Goal: Task Accomplishment & Management: Manage account settings

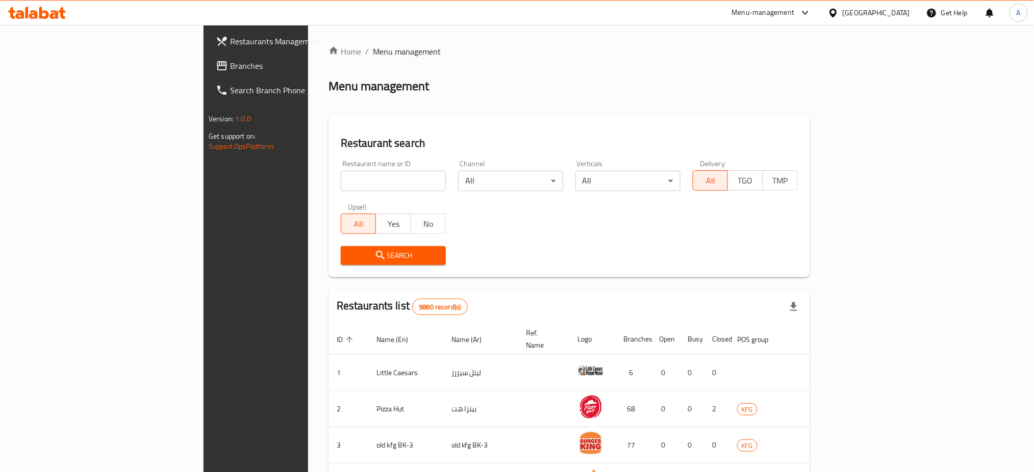
click at [341, 177] on input "search" at bounding box center [393, 181] width 105 height 20
type input "Bear"
click at [349, 256] on span "Search" at bounding box center [393, 255] width 89 height 13
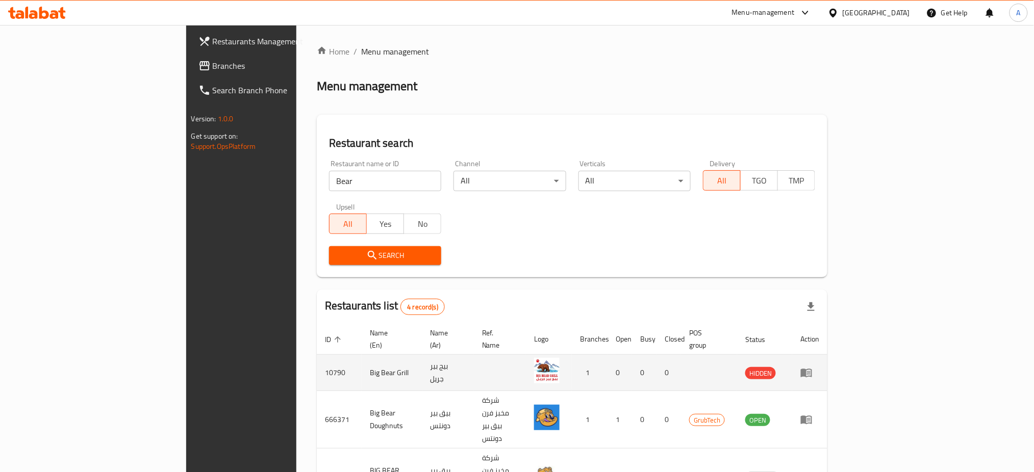
scroll to position [71, 0]
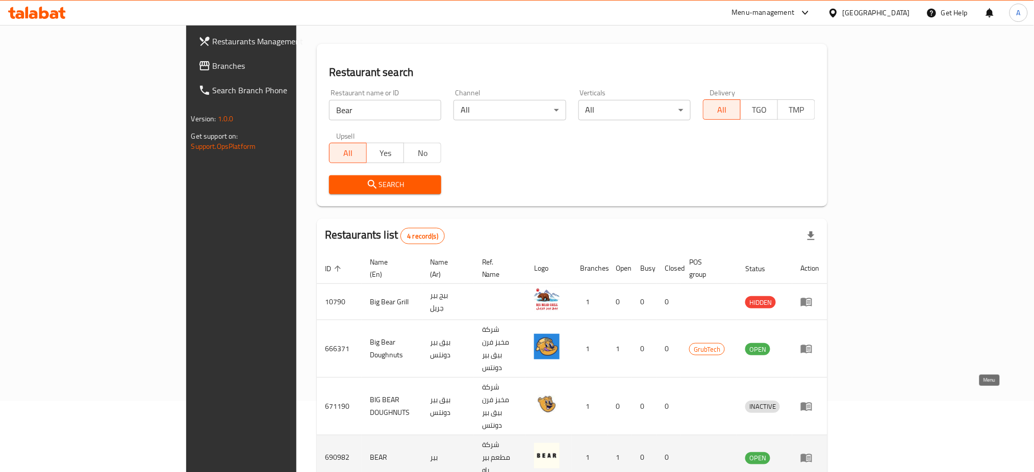
click at [819, 452] on link "enhanced table" at bounding box center [809, 458] width 19 height 12
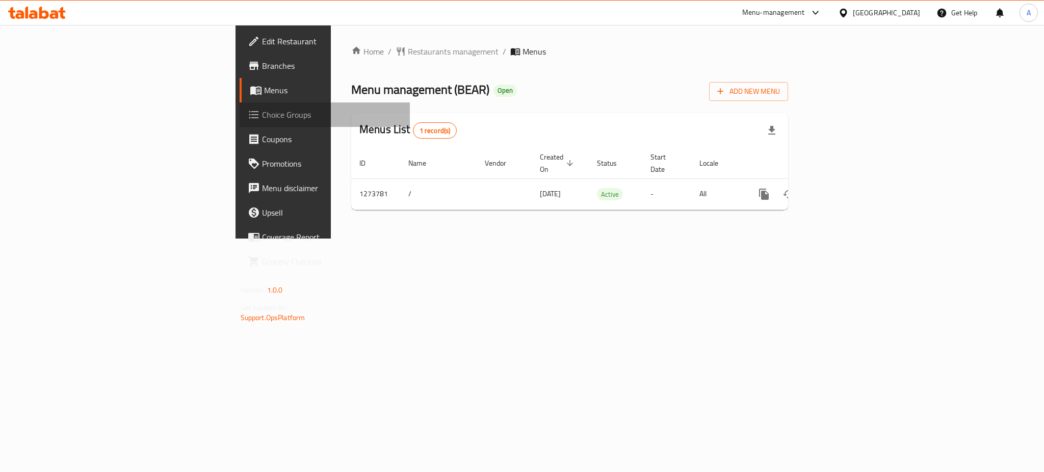
click at [262, 112] on span "Choice Groups" at bounding box center [332, 115] width 140 height 12
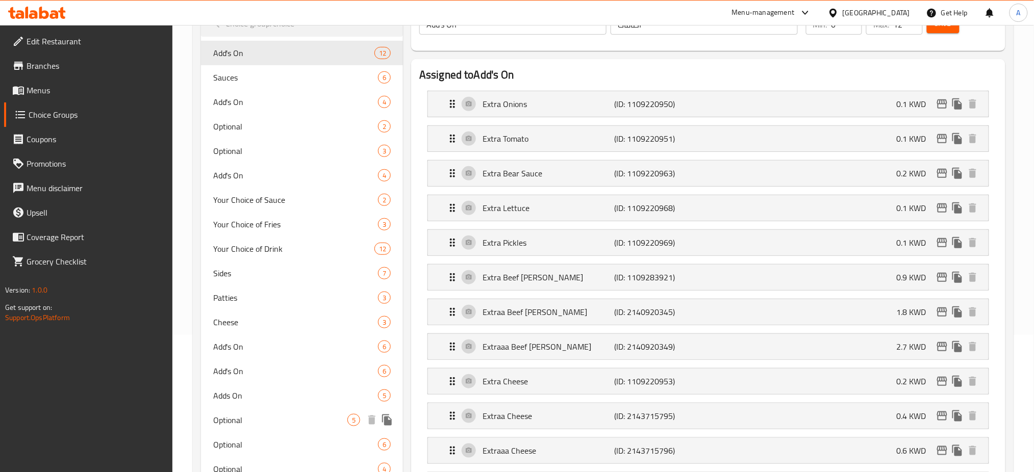
scroll to position [137, 0]
click at [436, 117] on div "Extra Beef [PERSON_NAME] (ID: 1109283921) 0.9 KWD" at bounding box center [708, 104] width 560 height 25
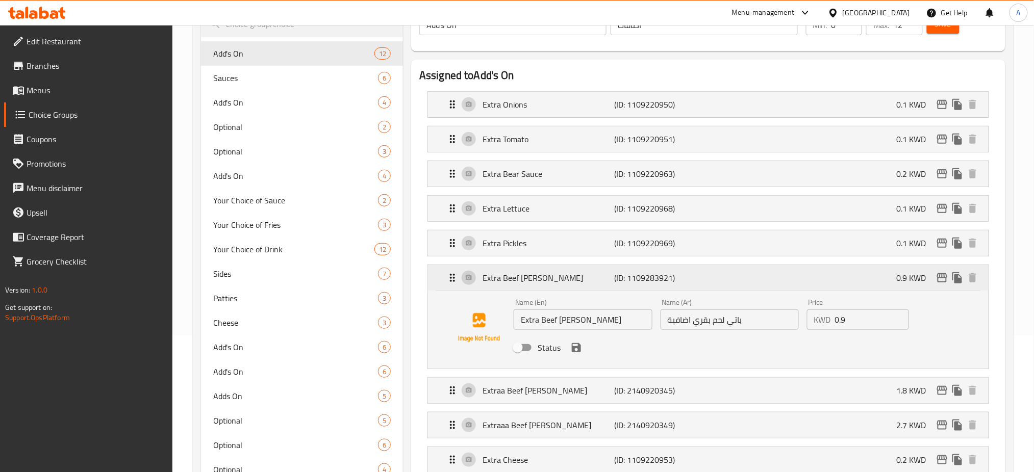
click at [449, 276] on icon "Expand" at bounding box center [452, 278] width 12 height 12
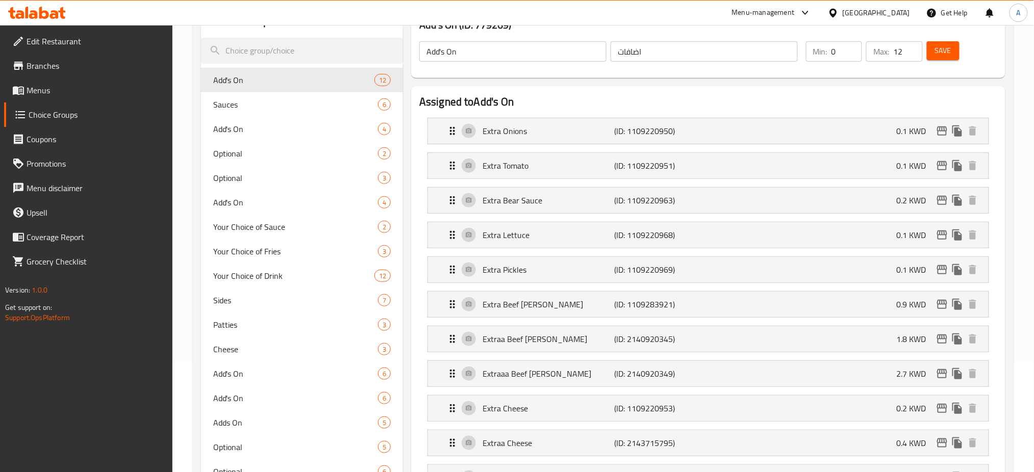
scroll to position [143, 0]
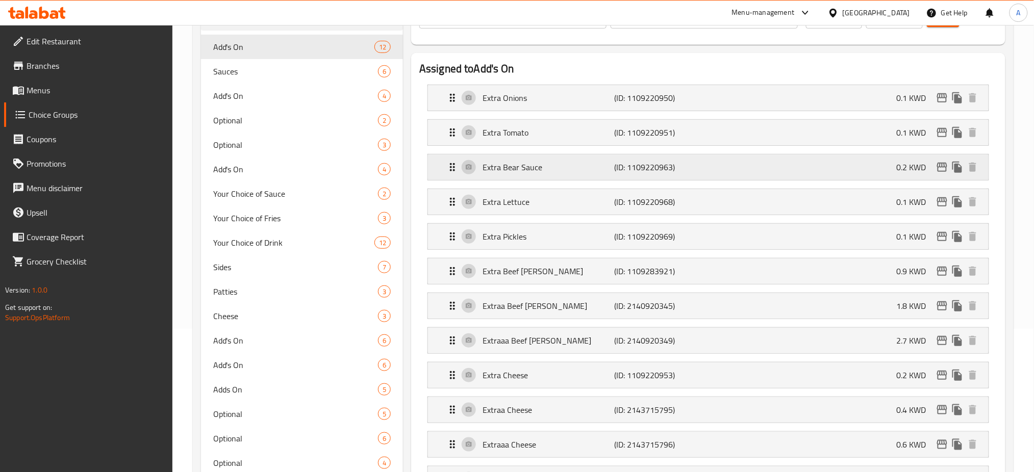
click at [450, 169] on icon "Expand" at bounding box center [452, 167] width 5 height 8
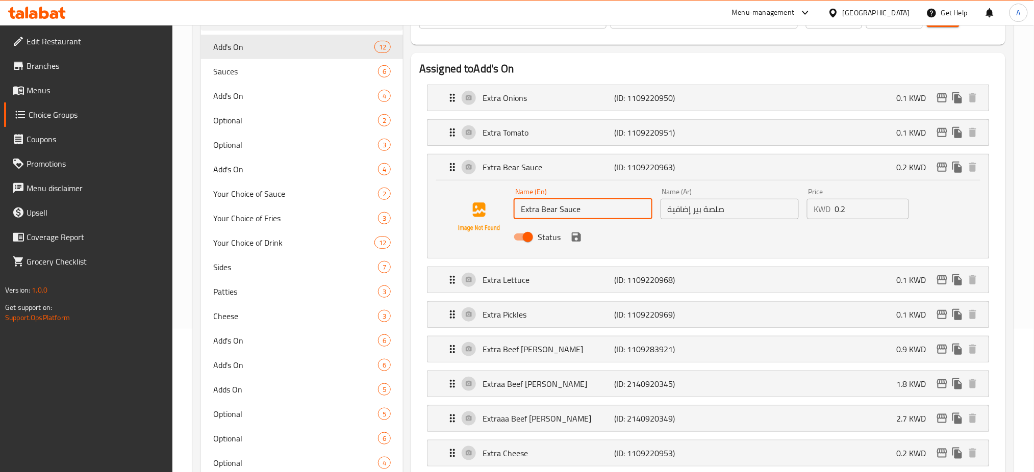
drag, startPoint x: 555, startPoint y: 209, endPoint x: 537, endPoint y: 215, distance: 18.7
click at [537, 215] on input "Extra Bear Sauce" at bounding box center [583, 209] width 138 height 20
type input "Extra Sauce"
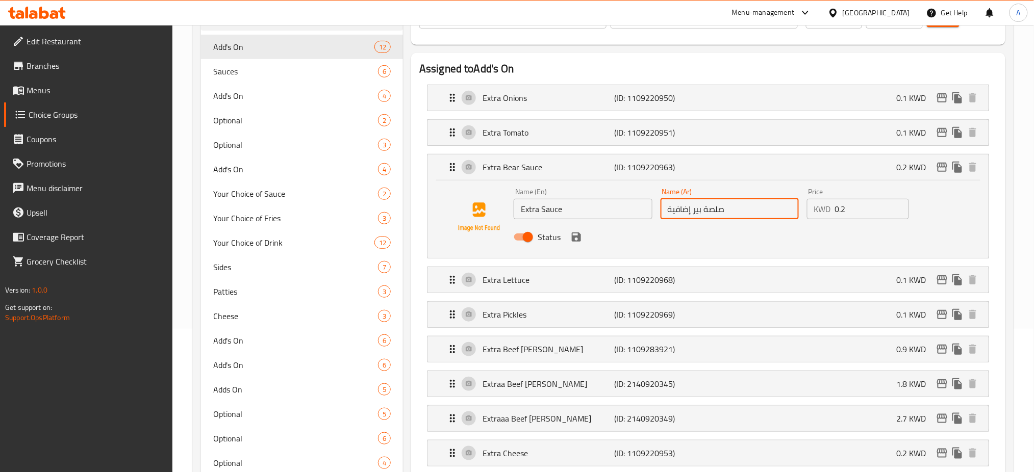
drag, startPoint x: 703, startPoint y: 210, endPoint x: 693, endPoint y: 211, distance: 10.3
click at [693, 211] on input "صلصة بير إضافية" at bounding box center [729, 209] width 138 height 20
click at [577, 240] on icon "save" at bounding box center [576, 237] width 9 height 9
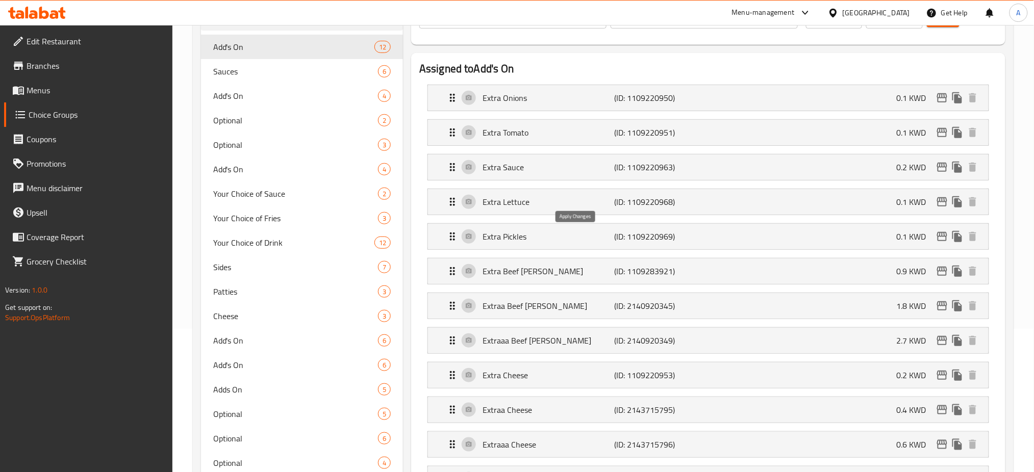
type input "صلصة إضافية"
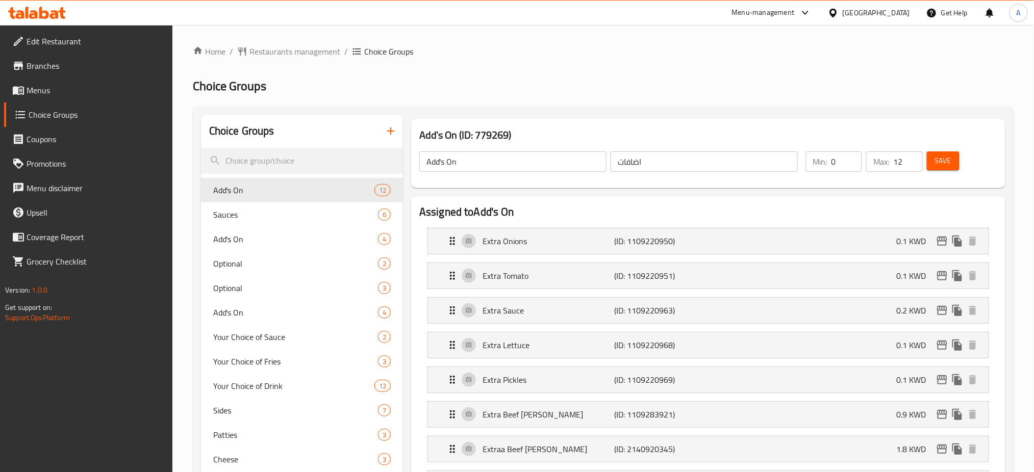
click at [950, 161] on span "Save" at bounding box center [943, 161] width 16 height 13
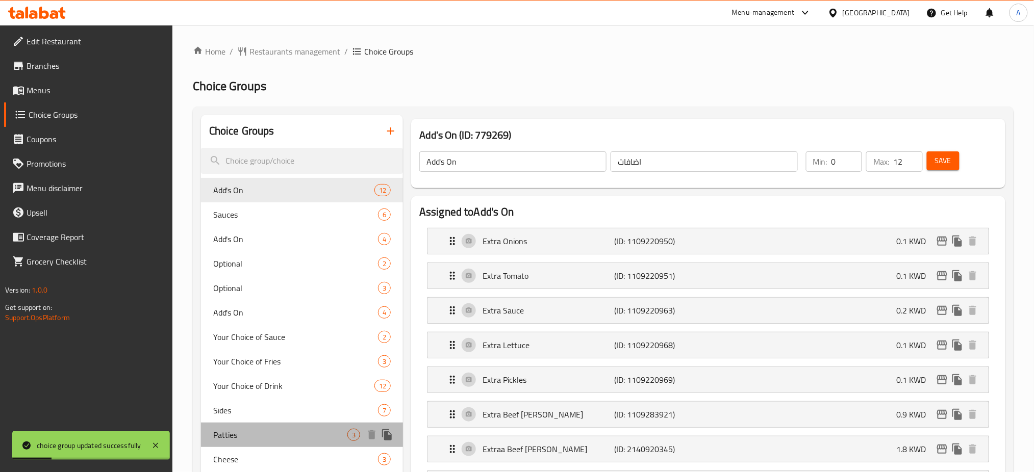
click at [249, 440] on span "Patties" at bounding box center [280, 435] width 134 height 12
type input "Patties"
type input "باتييز"
type input "1"
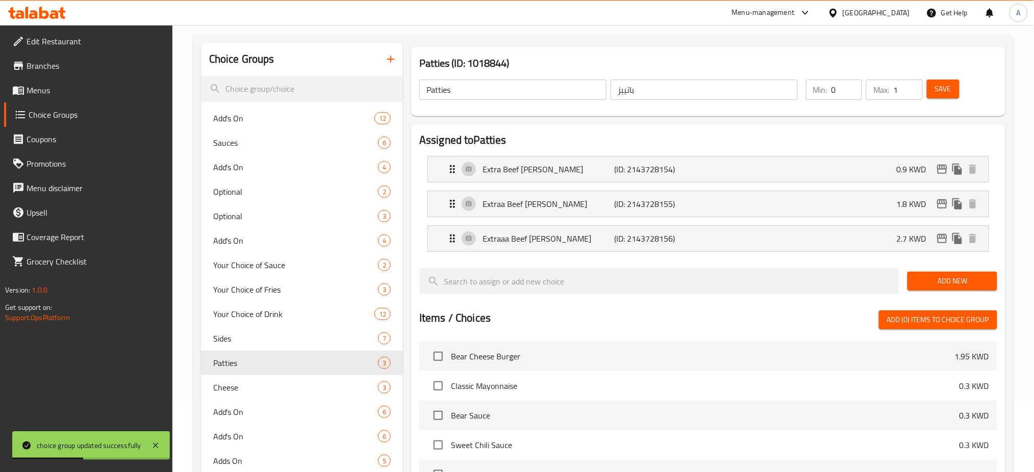
scroll to position [82, 0]
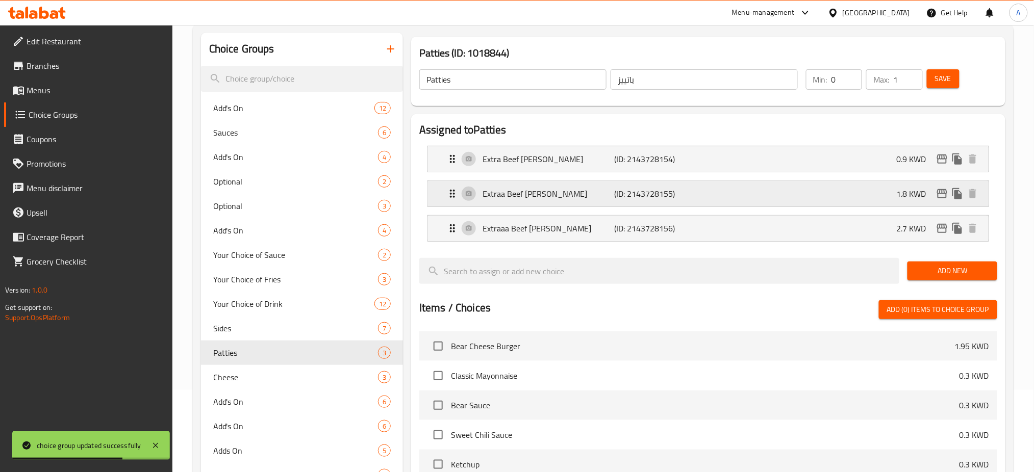
click at [536, 205] on div "Extraa Beef [PERSON_NAME] (ID: 2143728155) 1.8 KWD" at bounding box center [711, 193] width 530 height 25
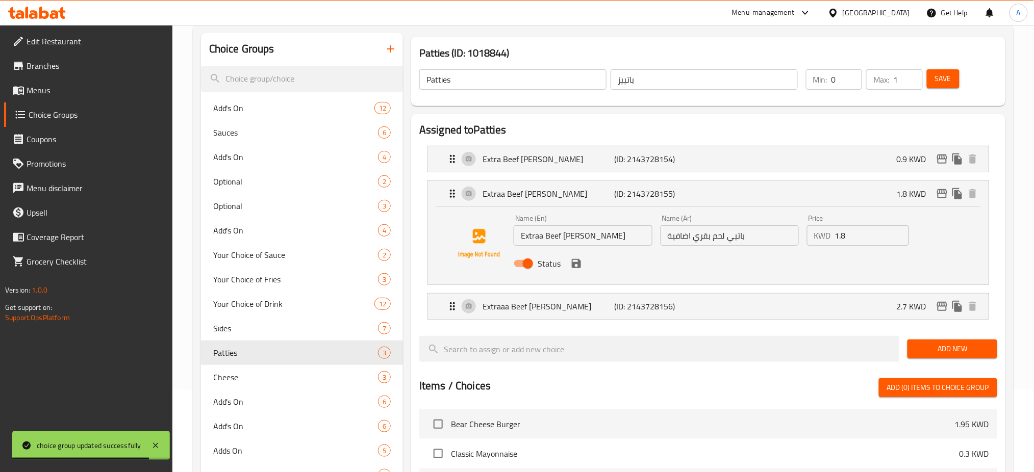
click at [526, 267] on input "Status" at bounding box center [528, 263] width 58 height 19
checkbox input "false"
click at [537, 302] on p "Extraaa Beef [PERSON_NAME]" at bounding box center [548, 306] width 132 height 12
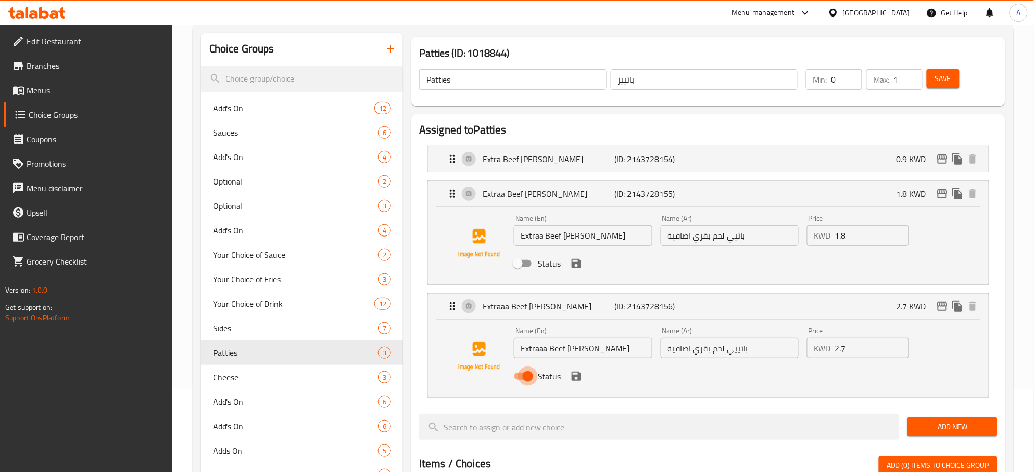
click at [526, 378] on input "Status" at bounding box center [528, 376] width 58 height 19
checkbox input "false"
click at [912, 75] on input "2" at bounding box center [907, 79] width 29 height 20
click at [912, 75] on input "3" at bounding box center [907, 79] width 29 height 20
click at [912, 75] on input "4" at bounding box center [907, 79] width 29 height 20
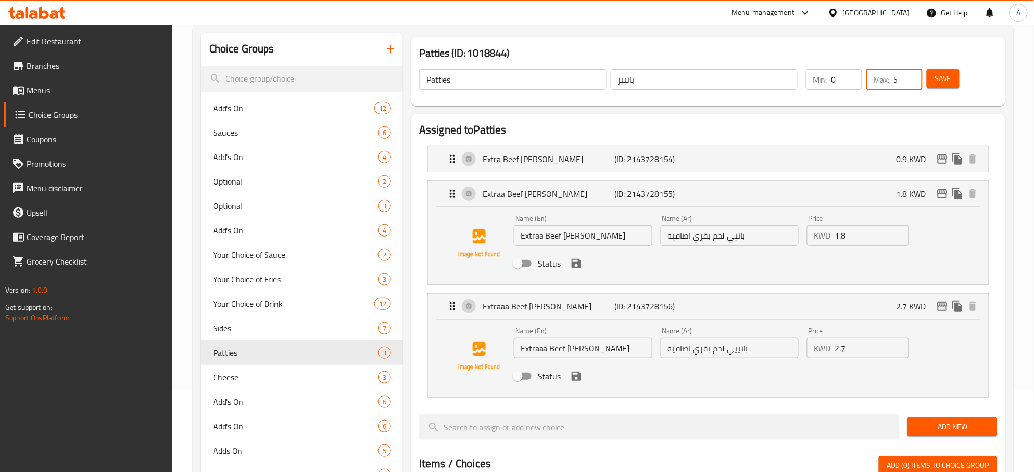
click at [912, 75] on input "5" at bounding box center [907, 79] width 29 height 20
click at [912, 75] on input "6" at bounding box center [907, 79] width 29 height 20
click at [912, 75] on input "7" at bounding box center [907, 79] width 29 height 20
click at [912, 75] on input "8" at bounding box center [907, 79] width 29 height 20
click at [912, 75] on input "9" at bounding box center [907, 79] width 29 height 20
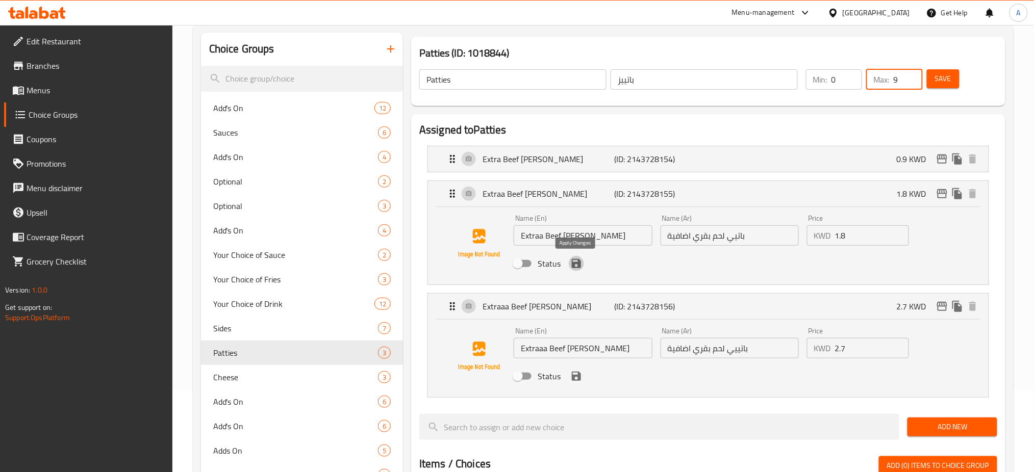
click at [574, 267] on icon "save" at bounding box center [576, 263] width 9 height 9
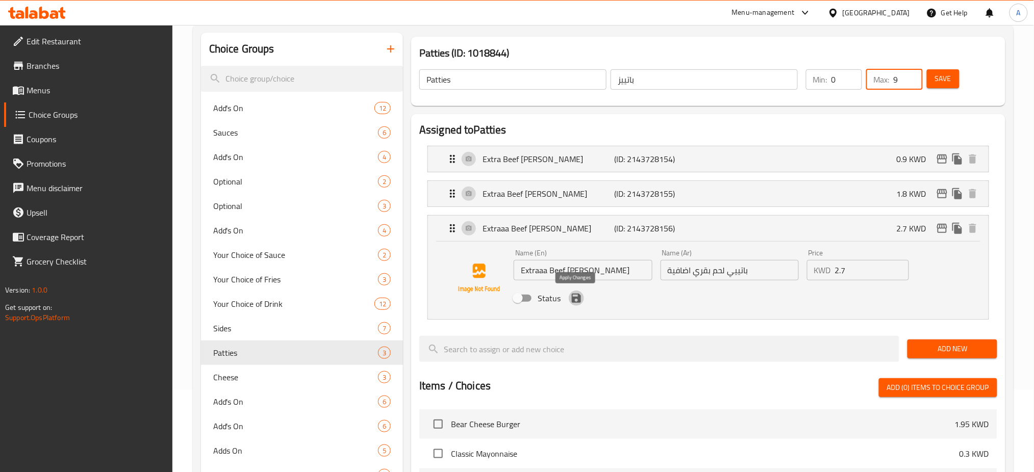
click at [575, 299] on icon "save" at bounding box center [576, 298] width 12 height 12
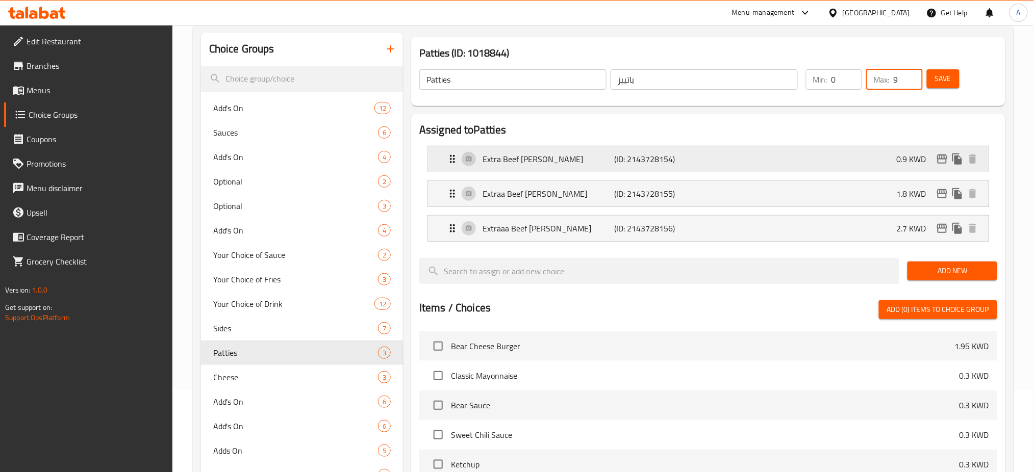
click at [777, 164] on div "Extra Beef [PERSON_NAME] (ID: 2143728154) 0.9 KWD" at bounding box center [711, 158] width 530 height 25
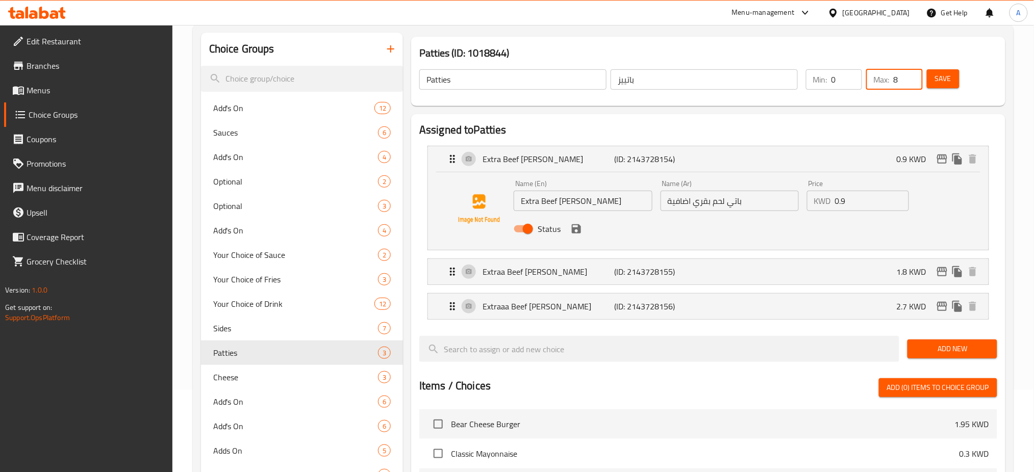
click at [910, 85] on input "8" at bounding box center [907, 79] width 29 height 20
click at [910, 85] on input "7" at bounding box center [907, 79] width 29 height 20
click at [910, 85] on input "6" at bounding box center [907, 79] width 29 height 20
click at [910, 85] on input "5" at bounding box center [907, 79] width 29 height 20
type input "4"
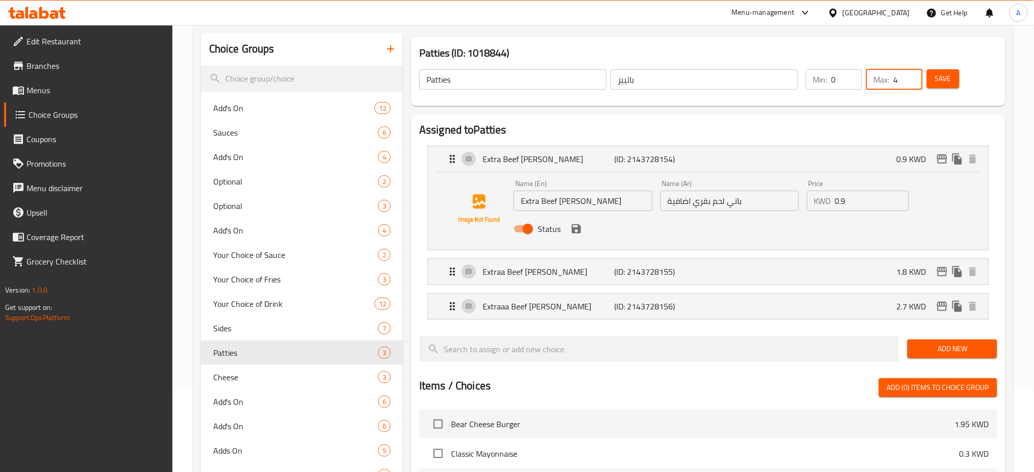
click at [910, 85] on input "4" at bounding box center [907, 79] width 29 height 20
click at [949, 82] on span "Save" at bounding box center [943, 78] width 16 height 13
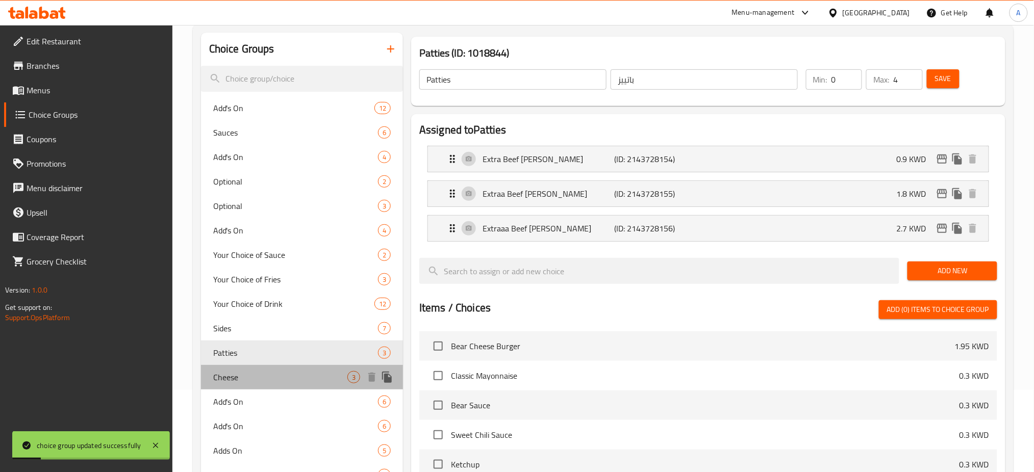
click at [319, 380] on span "Cheese" at bounding box center [280, 377] width 134 height 12
type input "Cheese"
type input "جبن"
type input "1"
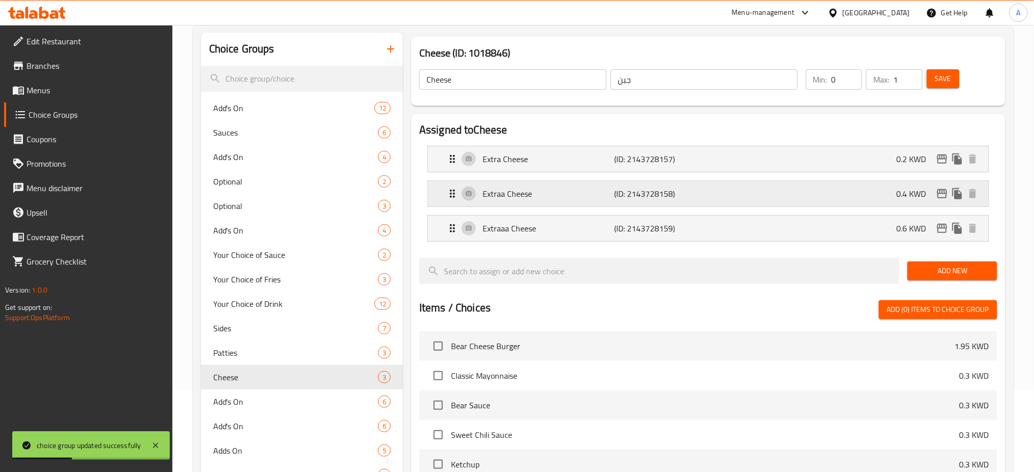
click at [560, 199] on p "Extraa Cheese" at bounding box center [548, 194] width 132 height 12
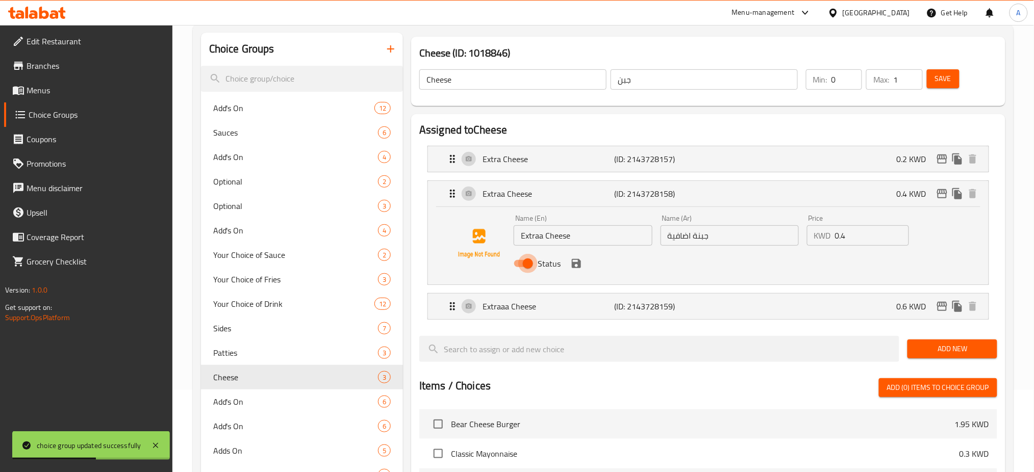
click at [521, 261] on input "Status" at bounding box center [528, 263] width 58 height 19
checkbox input "false"
click at [535, 305] on p "Extraaa Cheese" at bounding box center [548, 306] width 132 height 12
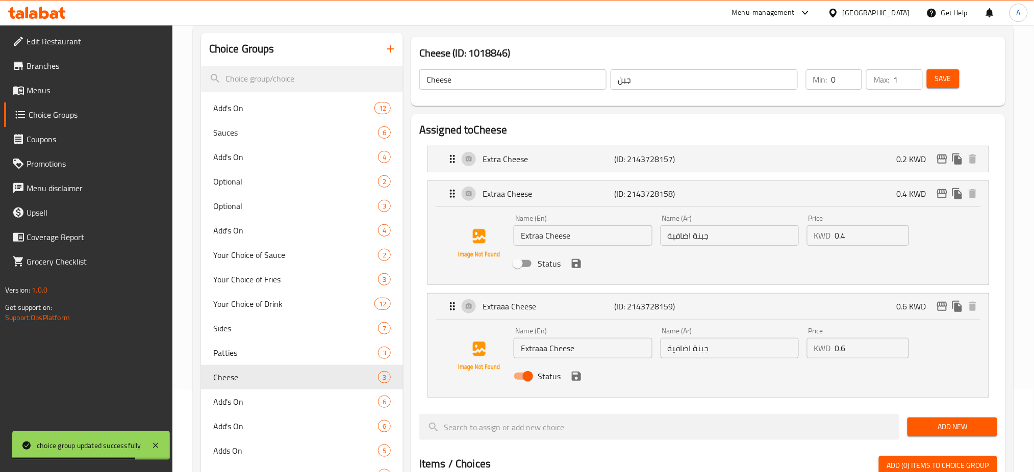
click at [527, 378] on input "Status" at bounding box center [528, 376] width 58 height 19
checkbox input "false"
click at [576, 373] on icon "save" at bounding box center [576, 376] width 12 height 12
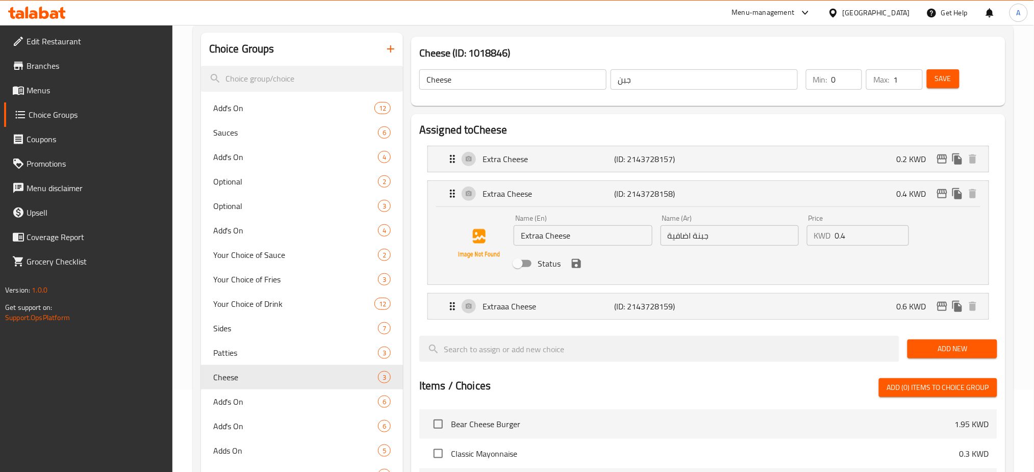
click at [574, 272] on div "Status" at bounding box center [729, 264] width 440 height 28
click at [574, 264] on icon "save" at bounding box center [576, 263] width 9 height 9
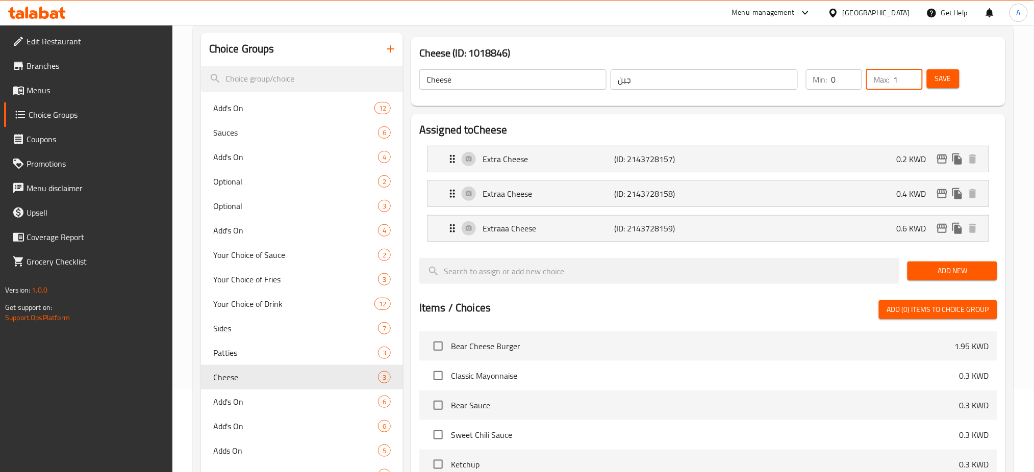
drag, startPoint x: 905, startPoint y: 87, endPoint x: 884, endPoint y: 87, distance: 20.4
click at [884, 87] on div "Max: 1 ​" at bounding box center [894, 79] width 56 height 20
type input "4"
click at [940, 79] on span "Save" at bounding box center [943, 78] width 16 height 13
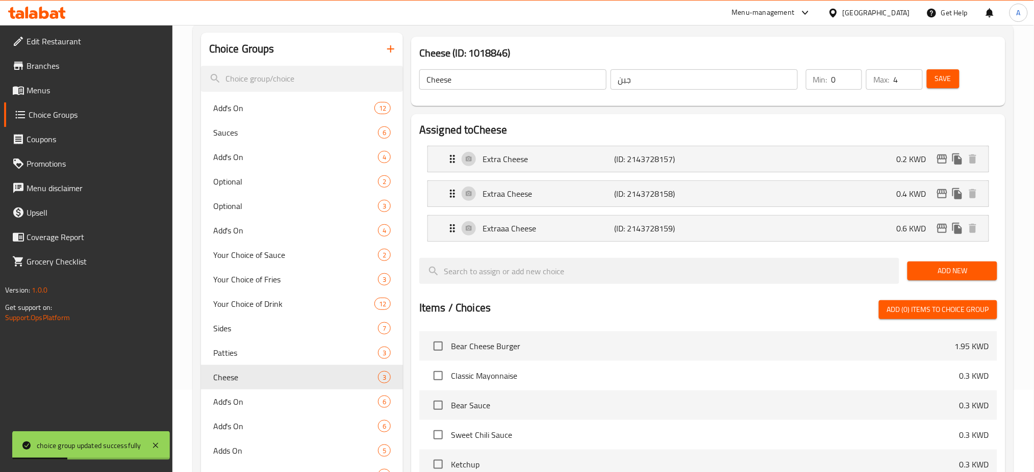
click at [75, 96] on link "Menus" at bounding box center [88, 90] width 169 height 24
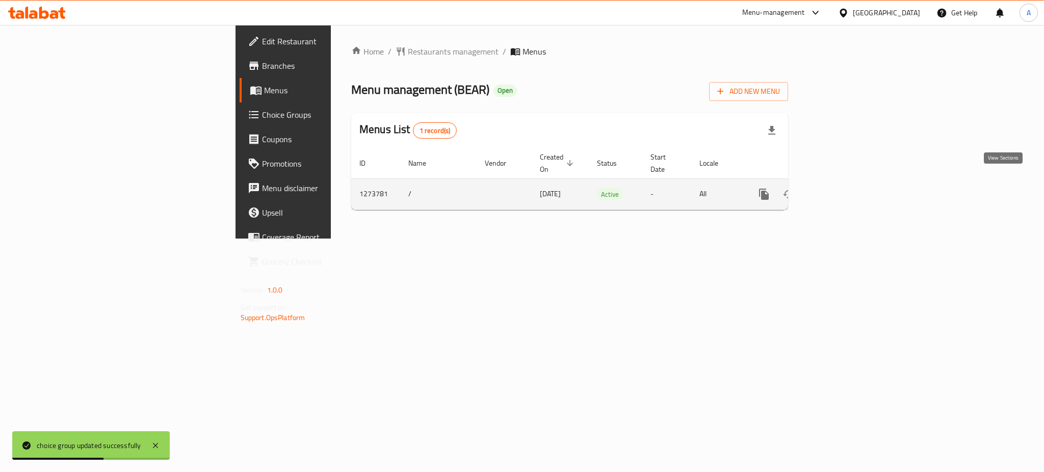
click at [844, 188] on icon "enhanced table" at bounding box center [838, 194] width 12 height 12
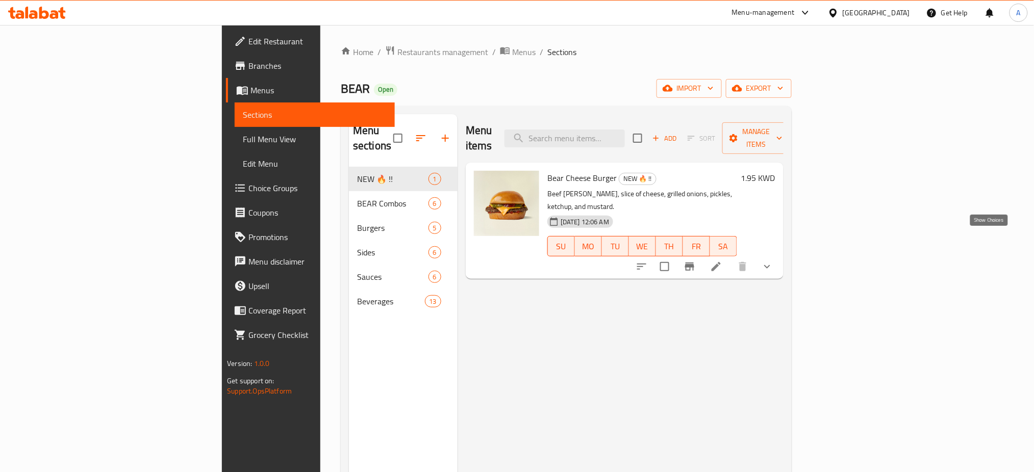
click at [773, 261] on icon "show more" at bounding box center [767, 267] width 12 height 12
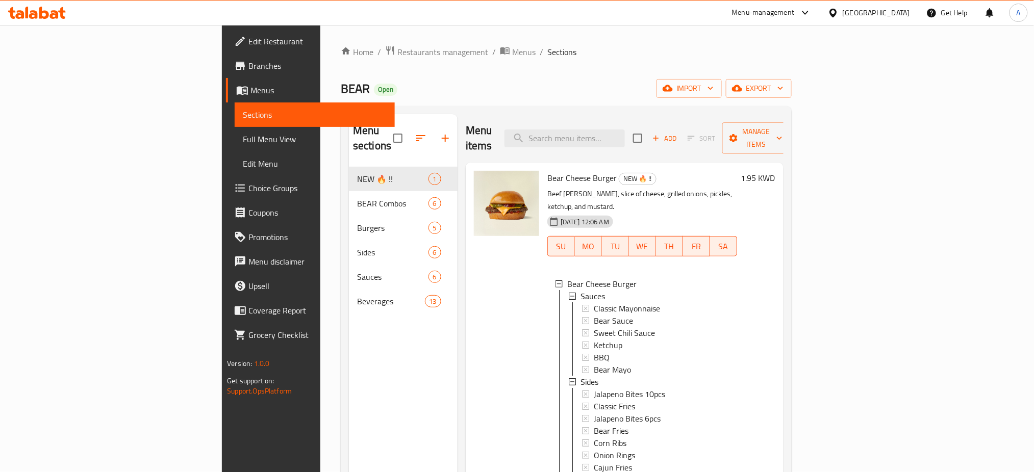
click at [248, 184] on span "Choice Groups" at bounding box center [317, 188] width 138 height 12
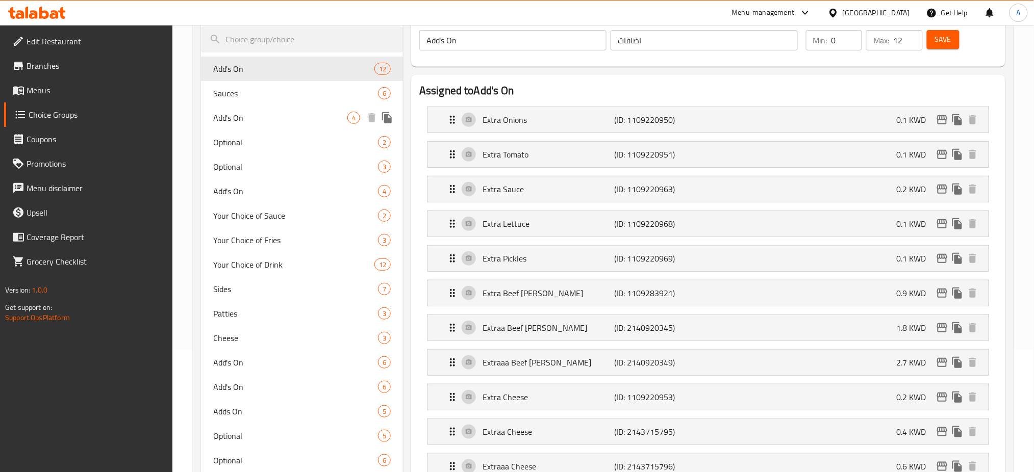
scroll to position [123, 0]
drag, startPoint x: 327, startPoint y: 322, endPoint x: 264, endPoint y: 314, distance: 63.8
click at [264, 314] on span "Patties" at bounding box center [280, 313] width 134 height 12
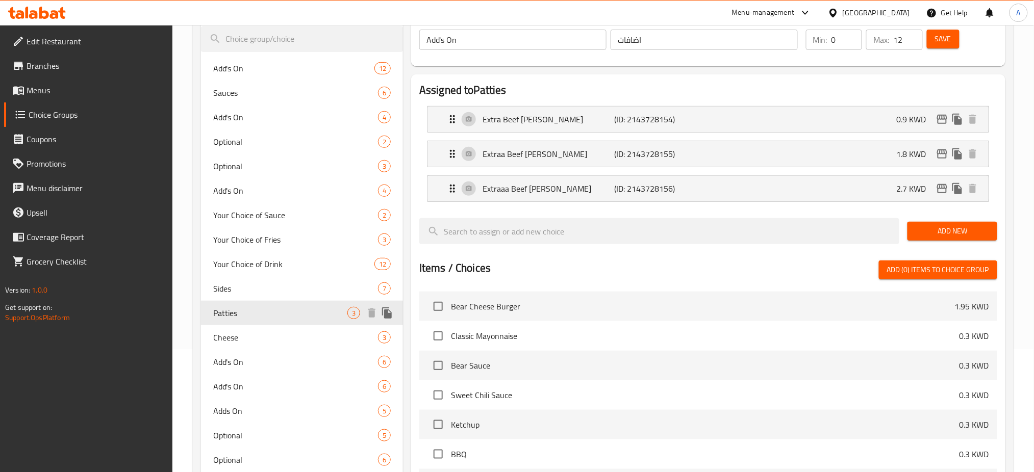
type input "Patties"
type input "باتييز"
type input "4"
click at [608, 159] on p "Extraa Beef [PERSON_NAME]" at bounding box center [548, 154] width 132 height 12
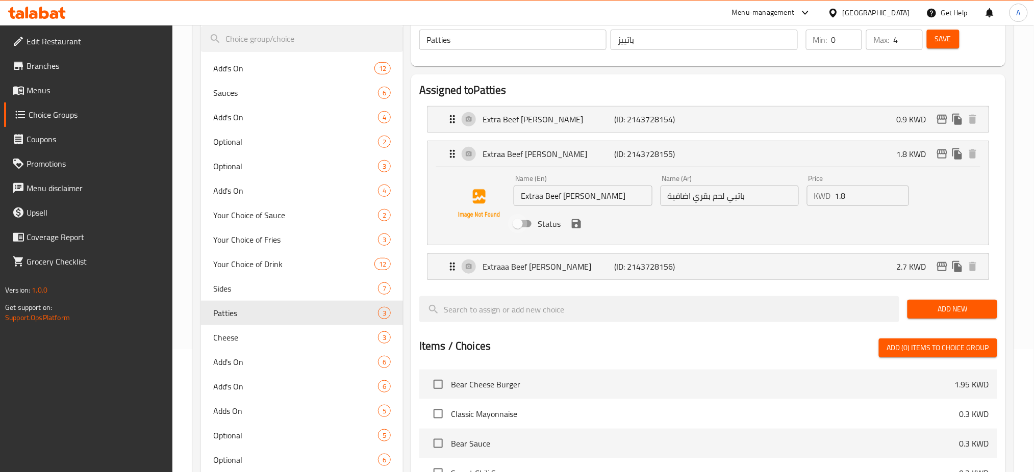
click at [524, 225] on input "Status" at bounding box center [518, 223] width 58 height 19
checkbox input "true"
click at [590, 195] on input "Extraa Beef [PERSON_NAME]" at bounding box center [583, 196] width 138 height 20
click at [561, 267] on p "Extraaa Beef [PERSON_NAME]" at bounding box center [548, 267] width 132 height 12
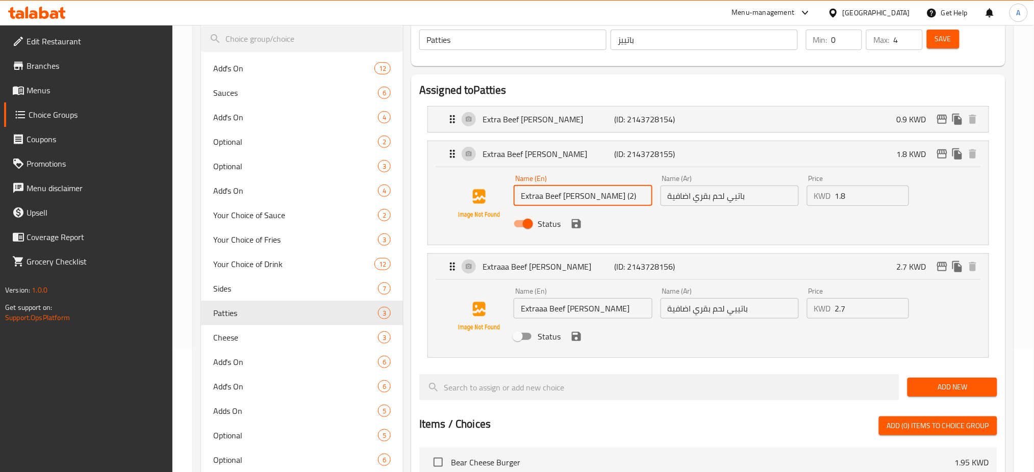
click at [589, 310] on input "Extraaa Beef [PERSON_NAME]" at bounding box center [583, 308] width 138 height 20
drag, startPoint x: 607, startPoint y: 198, endPoint x: 581, endPoint y: 197, distance: 26.6
drag, startPoint x: 581, startPoint y: 197, endPoint x: 754, endPoint y: 220, distance: 174.5
click at [754, 220] on div "Status" at bounding box center [729, 224] width 440 height 28
click at [577, 223] on icon "save" at bounding box center [576, 223] width 9 height 9
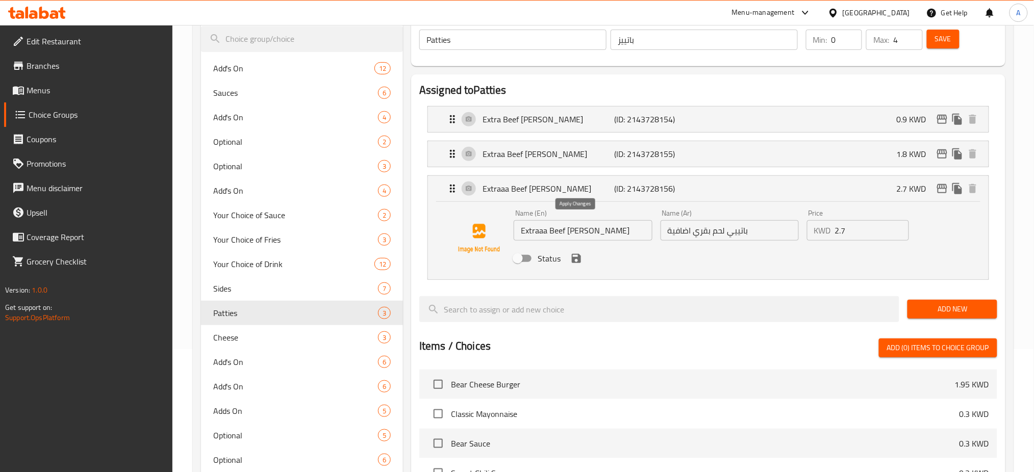
type input "Extraa Beef [PERSON_NAME]"
click at [519, 256] on input "Status" at bounding box center [518, 258] width 58 height 19
checkbox input "true"
click at [578, 259] on icon "save" at bounding box center [576, 258] width 9 height 9
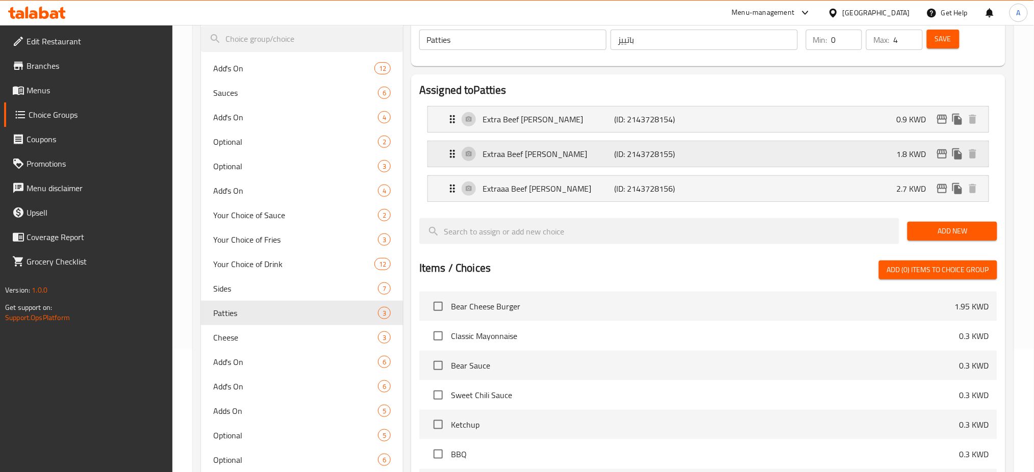
click at [562, 161] on div "Extraa Beef [PERSON_NAME] (ID: 2143728155) 1.8 KWD" at bounding box center [711, 153] width 530 height 25
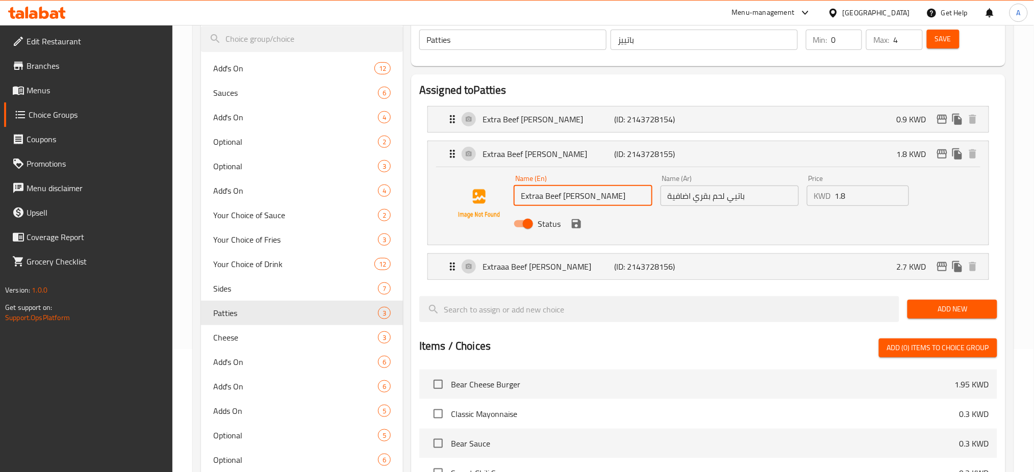
click at [589, 195] on input "Extraa Beef [PERSON_NAME]" at bounding box center [583, 196] width 138 height 20
type input "Extraa Beef [PERSON_NAME] 2"
click at [667, 199] on input "باتيي لحم بقري اضافية" at bounding box center [729, 196] width 138 height 20
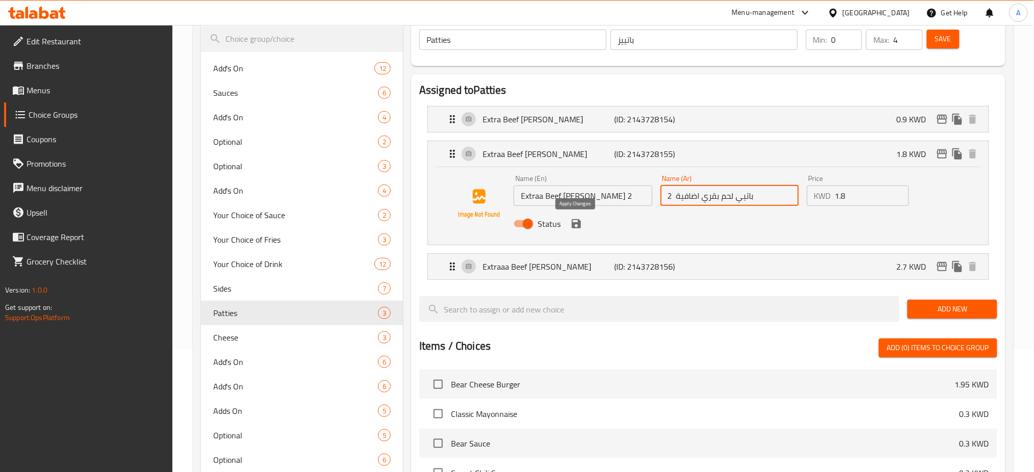
click at [579, 226] on icon "save" at bounding box center [576, 223] width 9 height 9
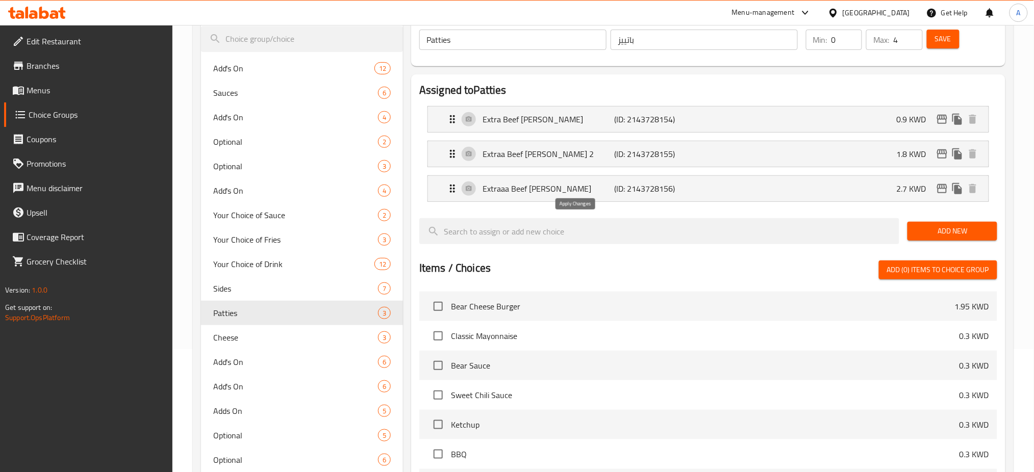
type input "باتيي لحم بقري اضافية 2"
click at [555, 192] on p "Extraaa Beef [PERSON_NAME]" at bounding box center [548, 189] width 132 height 12
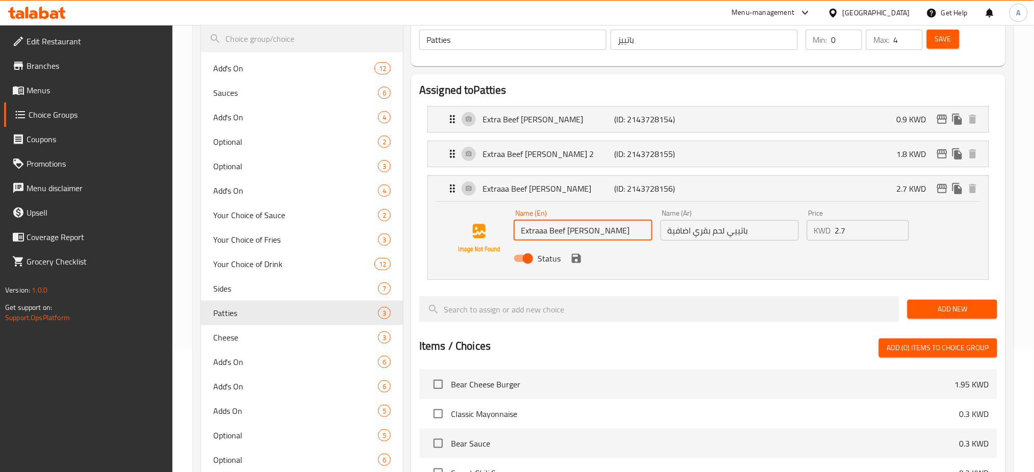
click at [586, 232] on input "Extraaa Beef [PERSON_NAME]" at bounding box center [583, 230] width 138 height 20
type input "Extraaa Beef [PERSON_NAME] 3"
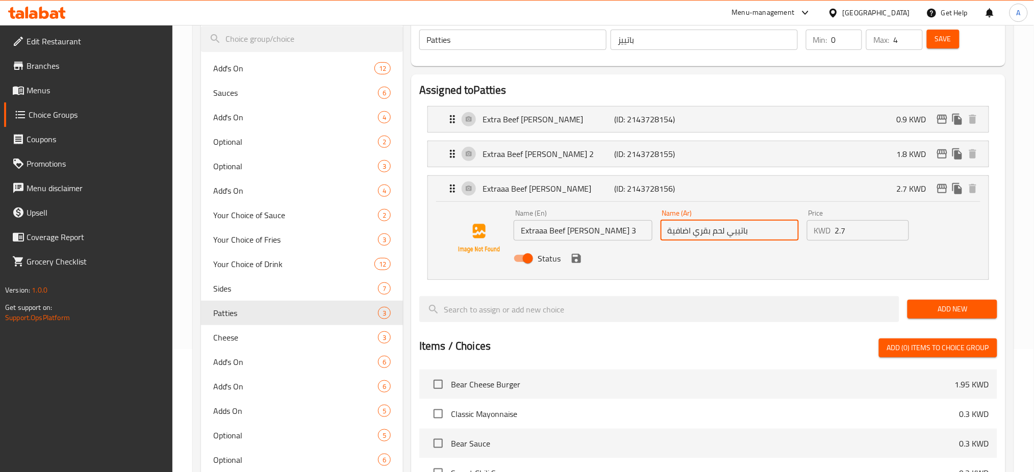
click at [672, 231] on input "باتييي لحم بقري اضافية" at bounding box center [729, 230] width 138 height 20
click at [577, 260] on icon "save" at bounding box center [576, 258] width 9 height 9
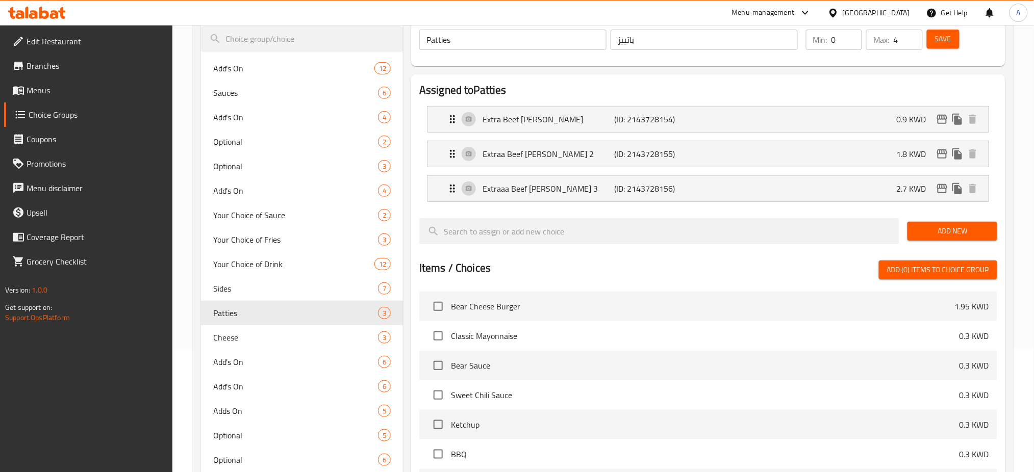
type input "باتييي لحم بقري اضافية 3"
click at [257, 335] on span "Cheese" at bounding box center [280, 337] width 134 height 12
type input "Cheese"
type input "جبن"
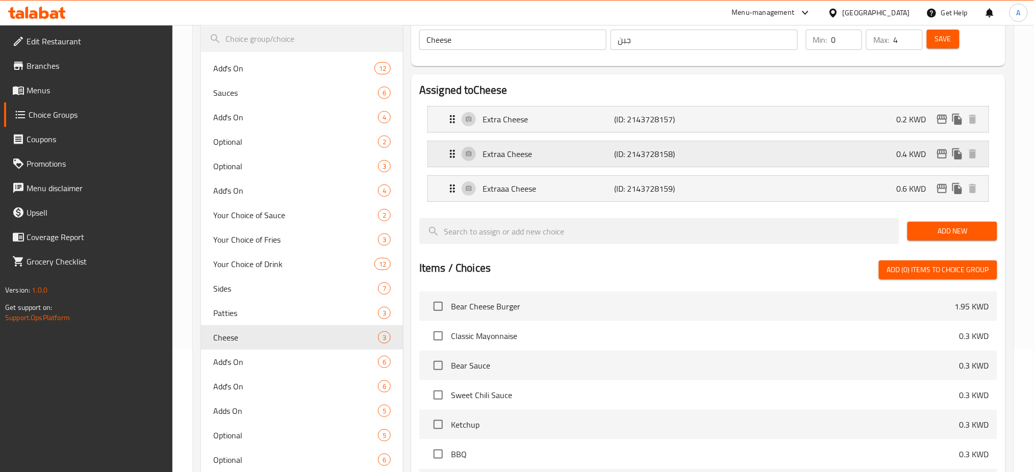
click at [564, 160] on p "Extraa Cheese" at bounding box center [548, 154] width 132 height 12
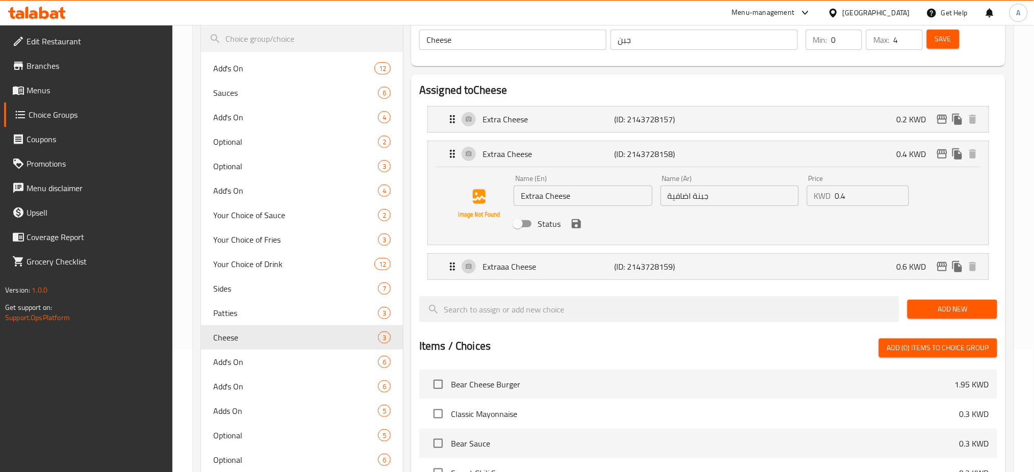
click at [592, 197] on input "Extraa Cheese" at bounding box center [583, 196] width 138 height 20
type input "Extraa Cheese 2"
click at [667, 194] on input "جبنة اضافية" at bounding box center [729, 196] width 138 height 20
type input "جبنة اضافية 2"
click at [527, 224] on input "Status" at bounding box center [518, 223] width 58 height 19
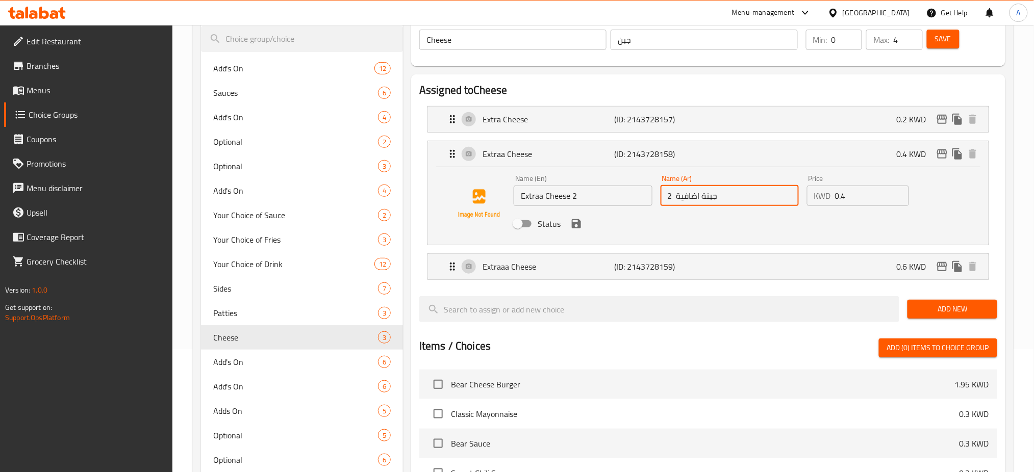
checkbox input "true"
click at [573, 224] on icon "save" at bounding box center [576, 223] width 9 height 9
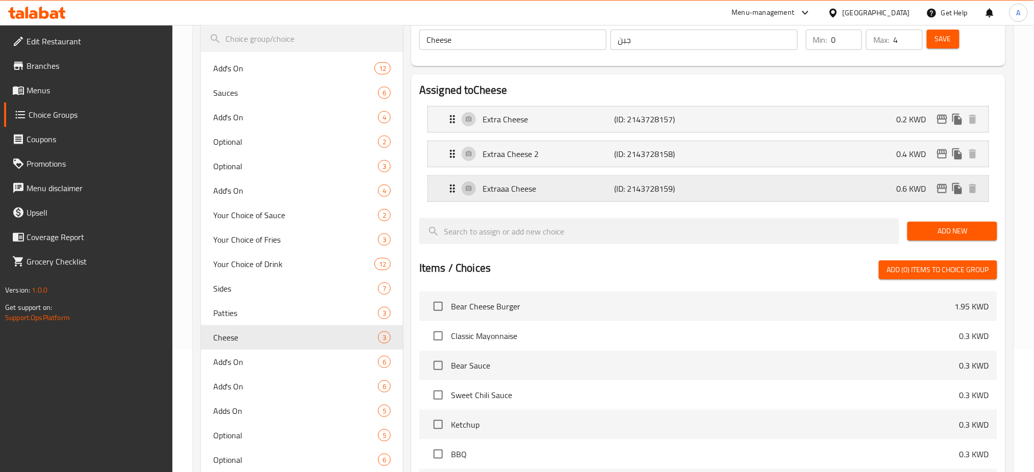
click at [551, 188] on p "Extraaa Cheese" at bounding box center [548, 189] width 132 height 12
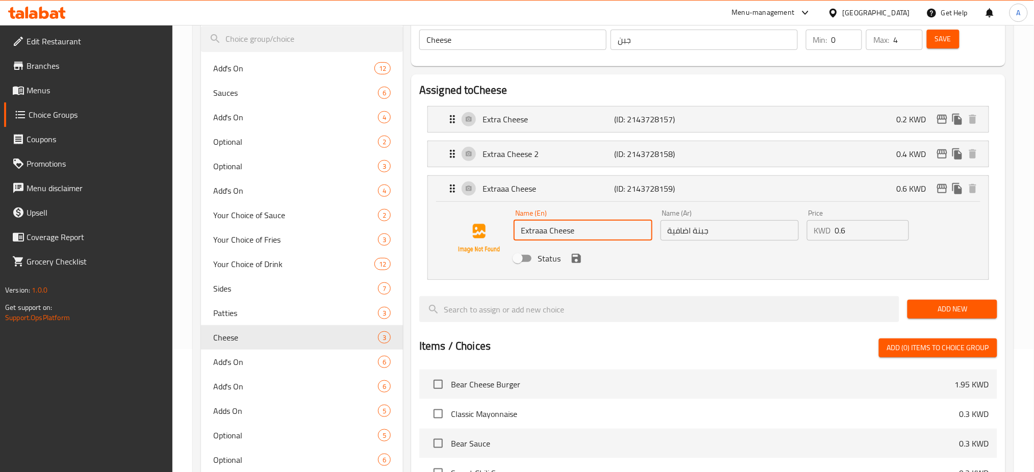
click at [593, 229] on input "Extraaa Cheese" at bounding box center [583, 230] width 138 height 20
type input "Extraaa Cheese 3"
click at [667, 228] on input "جبنة اضافية" at bounding box center [729, 230] width 138 height 20
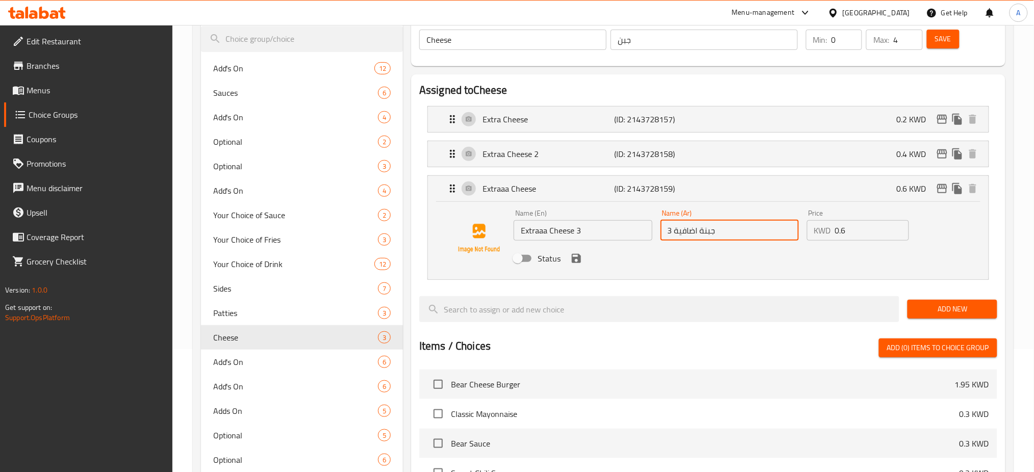
type input "جبنة اضافية 3"
click at [527, 262] on input "Status" at bounding box center [518, 258] width 58 height 19
checkbox input "true"
click at [577, 262] on icon "save" at bounding box center [576, 258] width 9 height 9
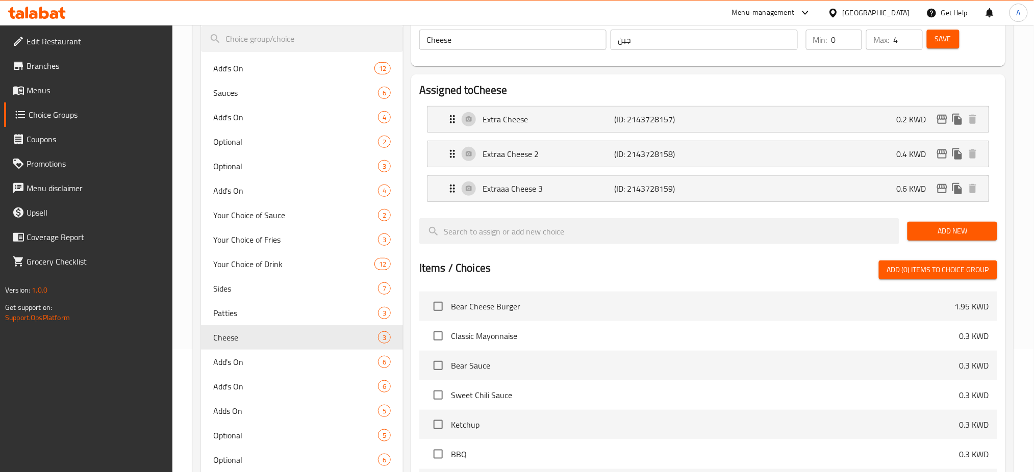
click at [944, 34] on span "Save" at bounding box center [943, 39] width 16 height 13
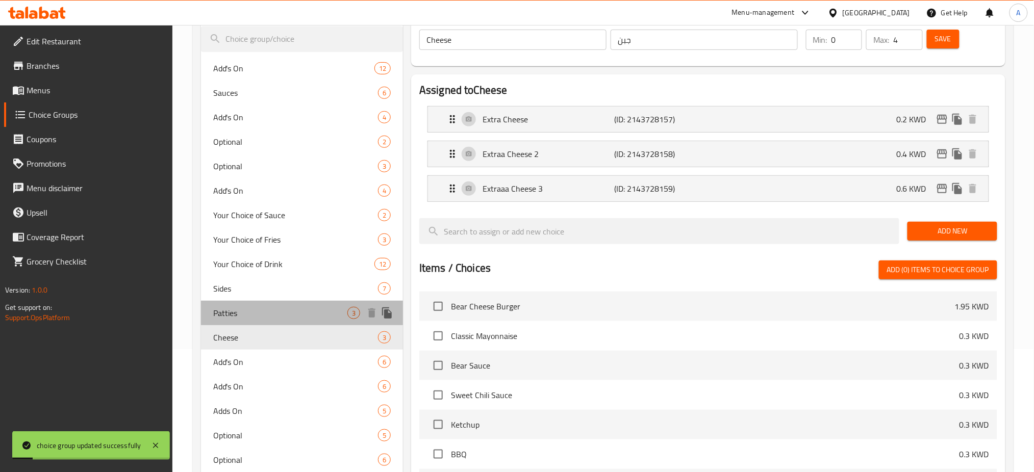
click at [253, 309] on span "Patties" at bounding box center [280, 313] width 134 height 12
type input "Patties"
type input "باتييز"
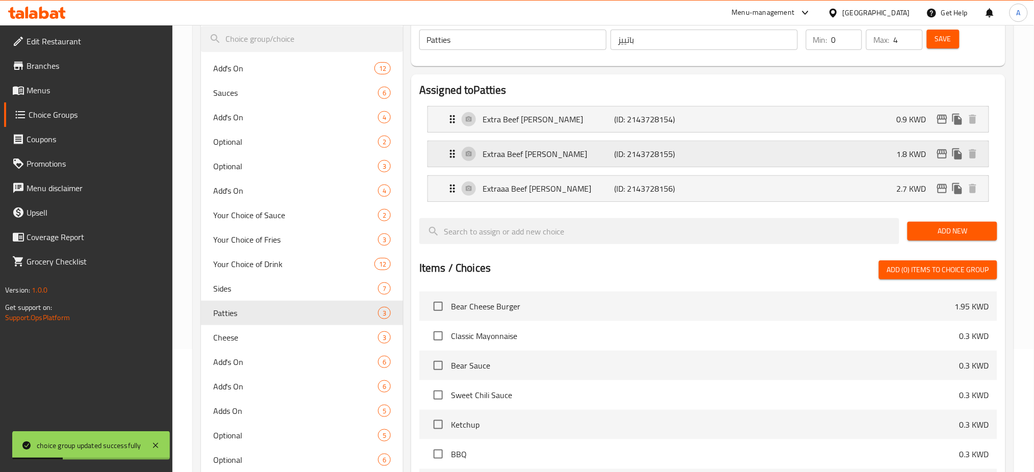
click at [544, 150] on p "Extraa Beef [PERSON_NAME]" at bounding box center [548, 154] width 132 height 12
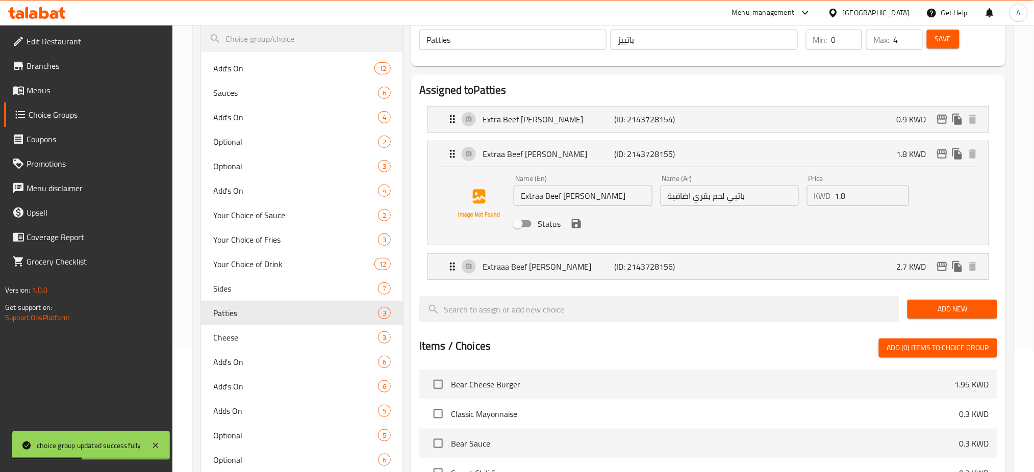
click at [532, 222] on input "Status" at bounding box center [518, 223] width 58 height 19
checkbox input "true"
click at [597, 200] on input "Extraa Beef [PERSON_NAME]" at bounding box center [583, 196] width 138 height 20
type input "Extraa Beef [PERSON_NAME] 2"
click at [668, 191] on input "باتيي لحم بقري اضافية" at bounding box center [729, 196] width 138 height 20
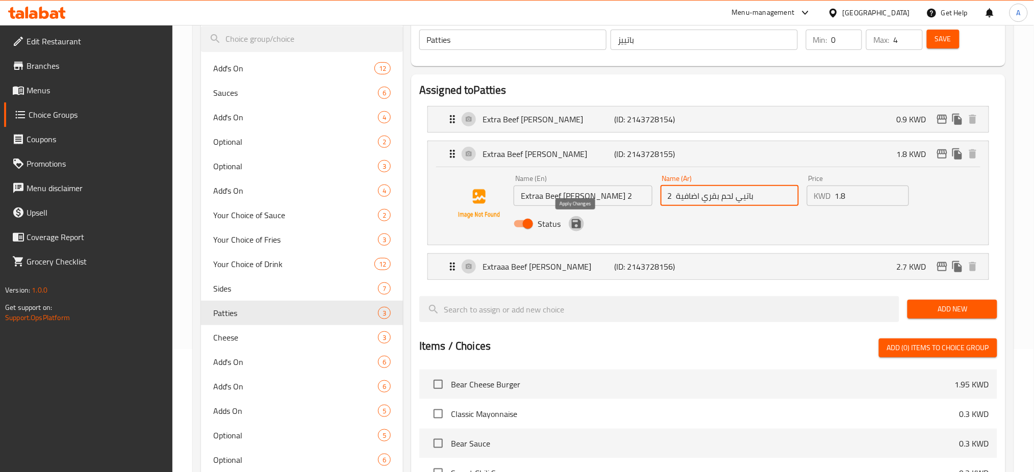
click at [576, 225] on icon "save" at bounding box center [576, 224] width 12 height 12
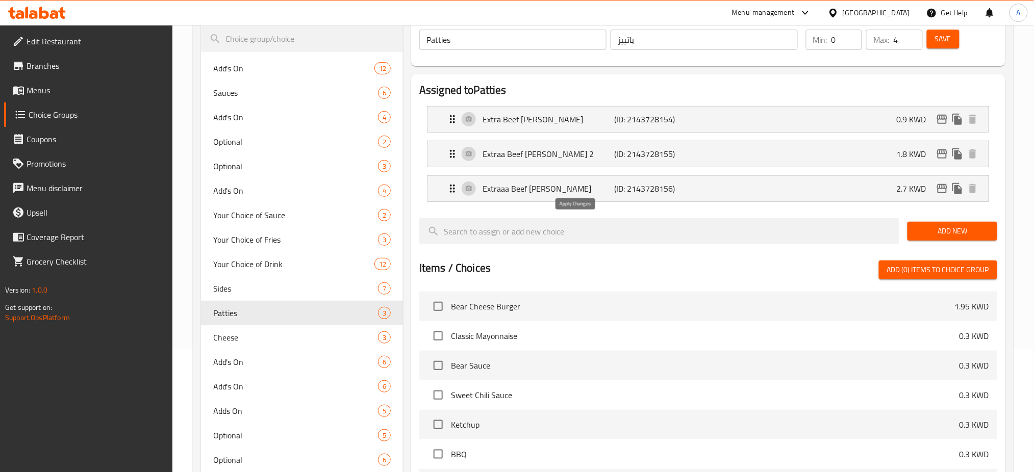
type input "باتيي لحم بقري اضافية 2"
click at [549, 194] on p "Extraaa Beef [PERSON_NAME]" at bounding box center [548, 189] width 132 height 12
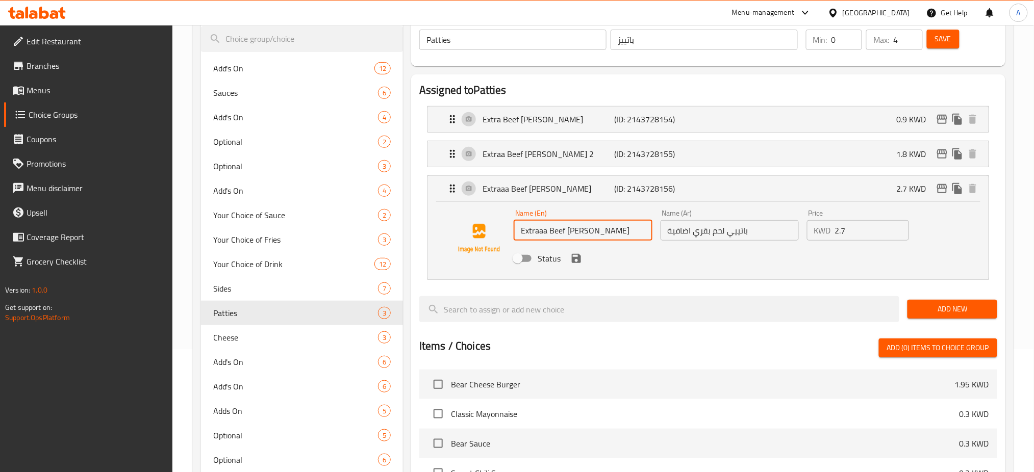
click at [596, 236] on input "Extraaa Beef [PERSON_NAME]" at bounding box center [583, 230] width 138 height 20
type input "Extraaa Beef [PERSON_NAME] 3"
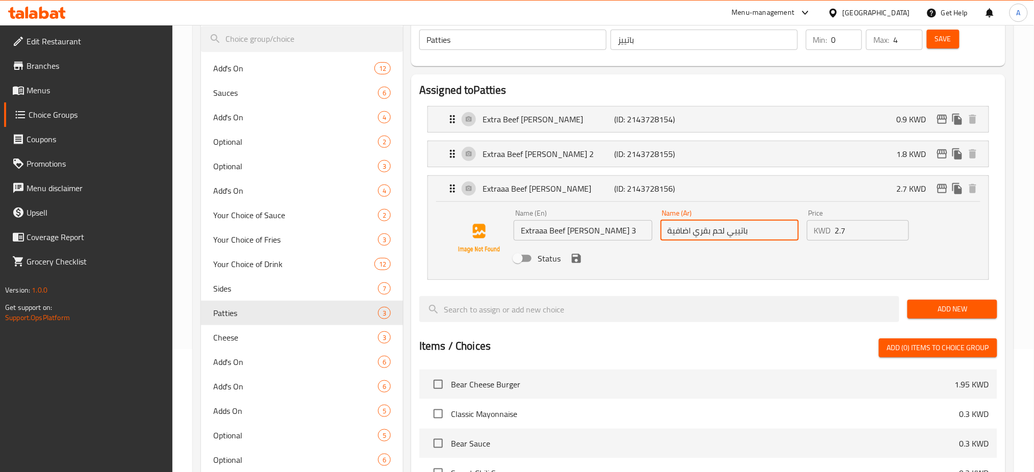
click at [670, 231] on input "باتييي لحم بقري اضافية" at bounding box center [729, 230] width 138 height 20
type input "باتييي لحم بقري اضافية 3"
click at [522, 259] on input "Status" at bounding box center [518, 258] width 58 height 19
checkbox input "true"
click at [575, 260] on icon "save" at bounding box center [576, 258] width 12 height 12
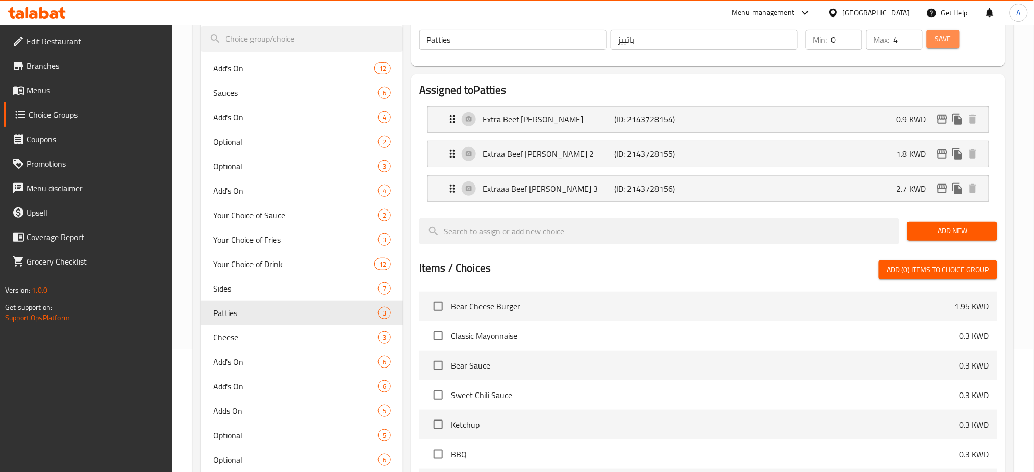
click at [936, 38] on span "Save" at bounding box center [943, 39] width 16 height 13
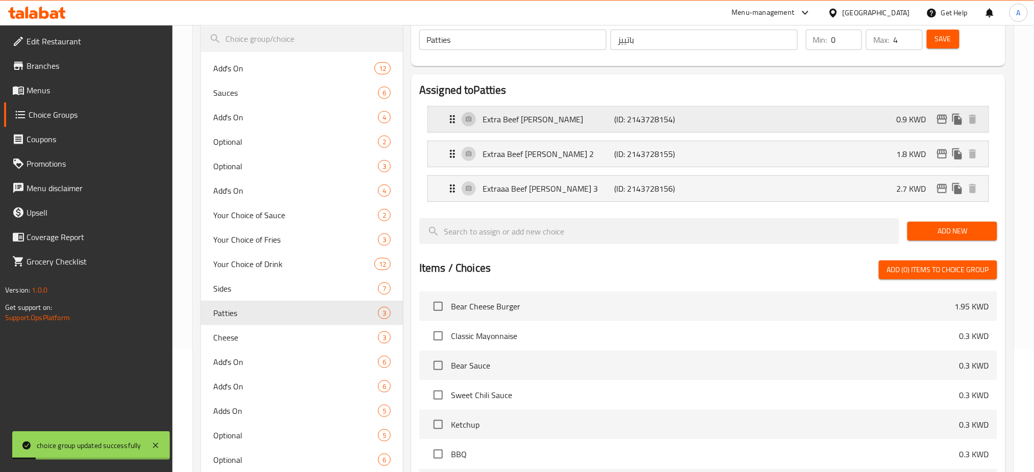
click at [546, 122] on p "Extra Beef [PERSON_NAME]" at bounding box center [548, 119] width 132 height 12
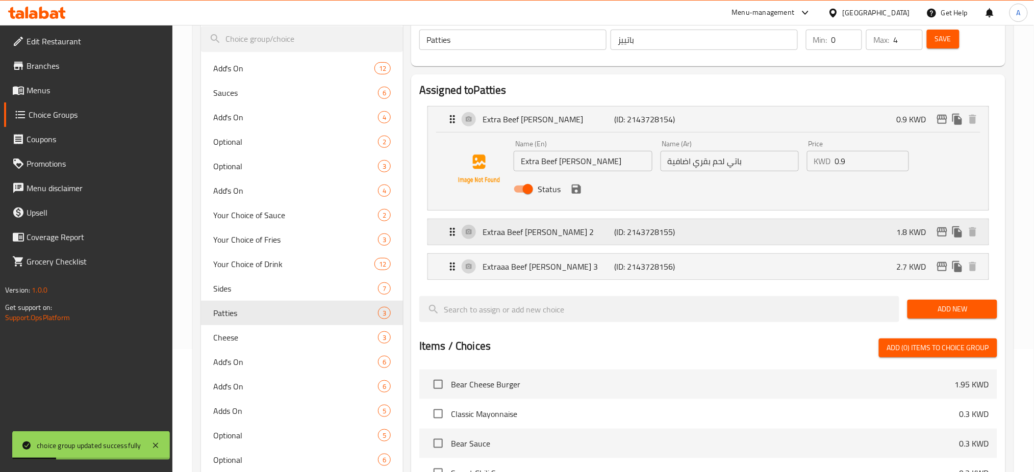
click at [534, 242] on div "Extraa Beef [PERSON_NAME] 2 (ID: 2143728155) 1.8 KWD" at bounding box center [711, 231] width 530 height 25
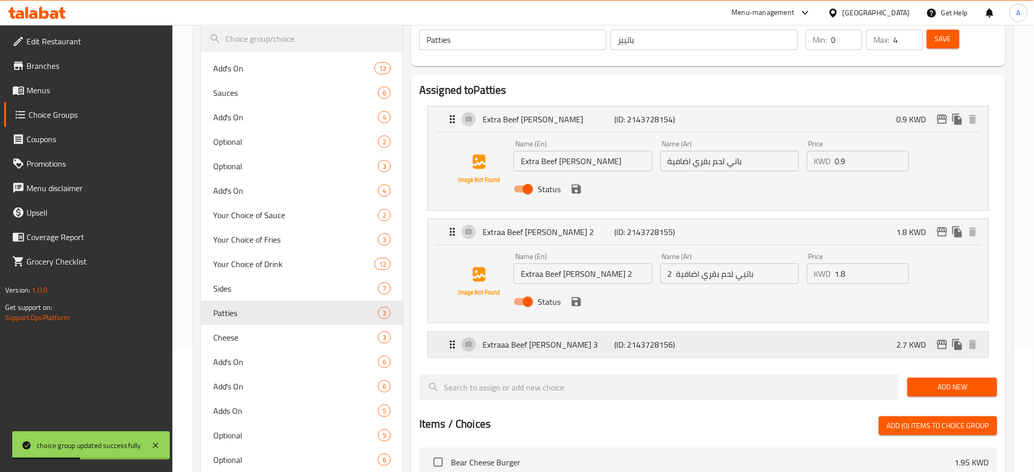
click at [546, 346] on p "Extraaa Beef [PERSON_NAME] 3" at bounding box center [548, 345] width 132 height 12
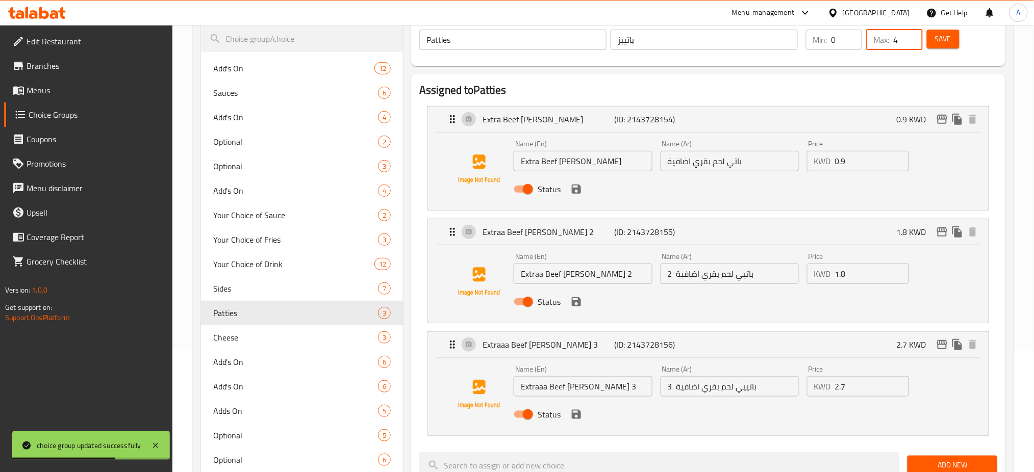
drag, startPoint x: 901, startPoint y: 37, endPoint x: 880, endPoint y: 41, distance: 21.4
click at [880, 41] on div "Max: 4 ​" at bounding box center [894, 40] width 56 height 20
click at [936, 35] on span "Save" at bounding box center [943, 39] width 16 height 13
drag, startPoint x: 901, startPoint y: 39, endPoint x: 883, endPoint y: 42, distance: 18.0
click at [883, 42] on div "Max: 3 ​" at bounding box center [894, 40] width 56 height 20
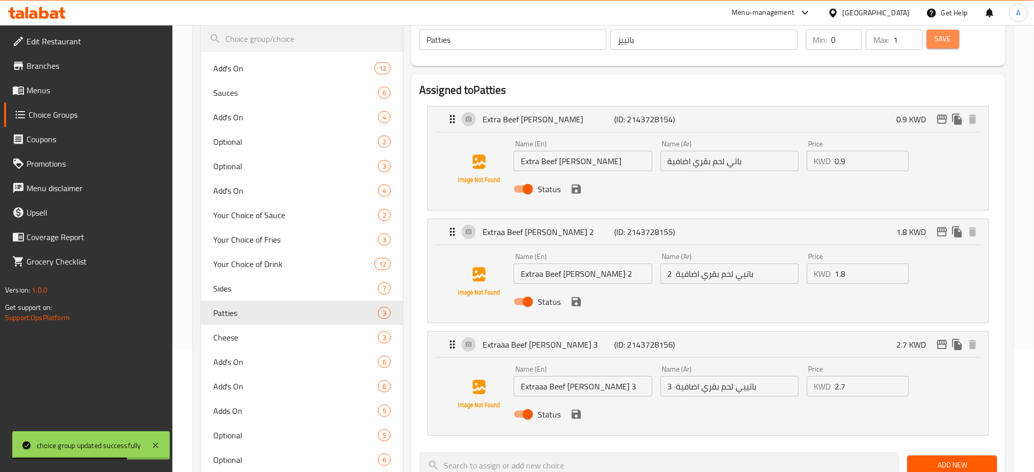
click at [954, 38] on button "Save" at bounding box center [943, 39] width 33 height 19
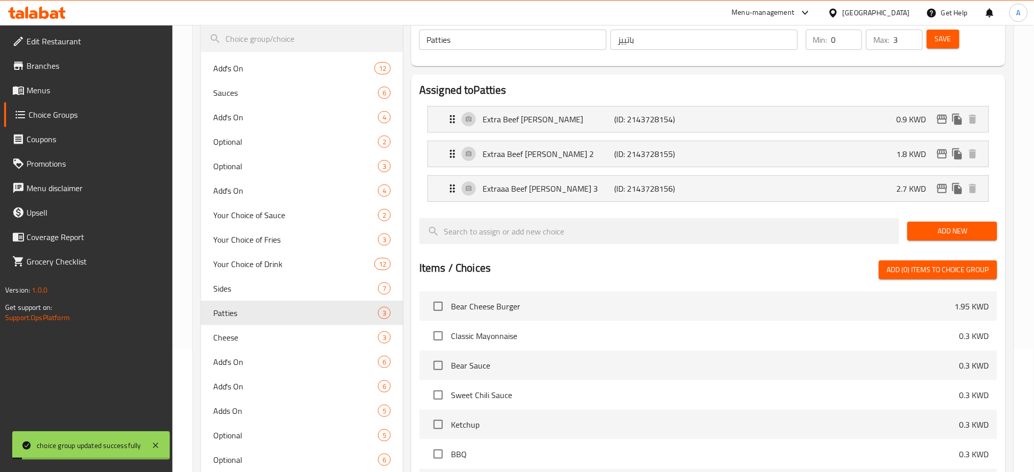
type input "1"
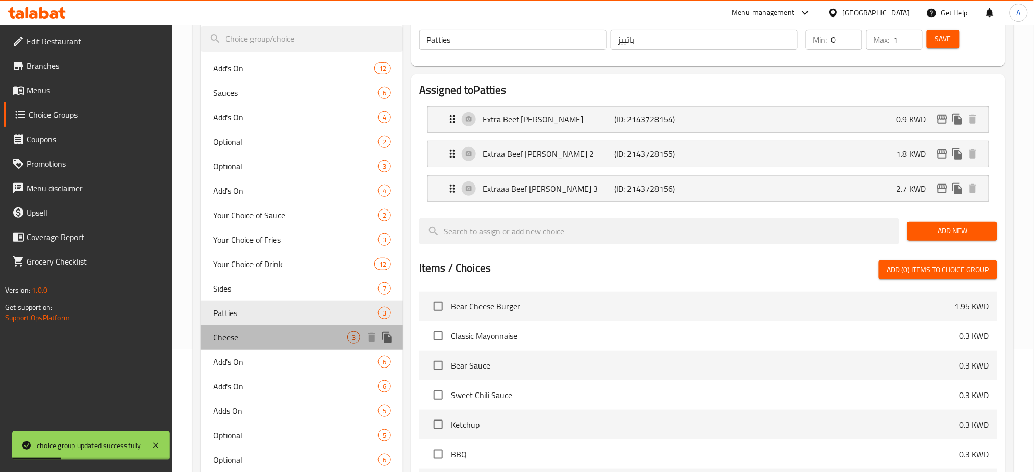
click at [251, 341] on span "Cheese" at bounding box center [280, 337] width 134 height 12
type input "Cheese"
type input "جبن"
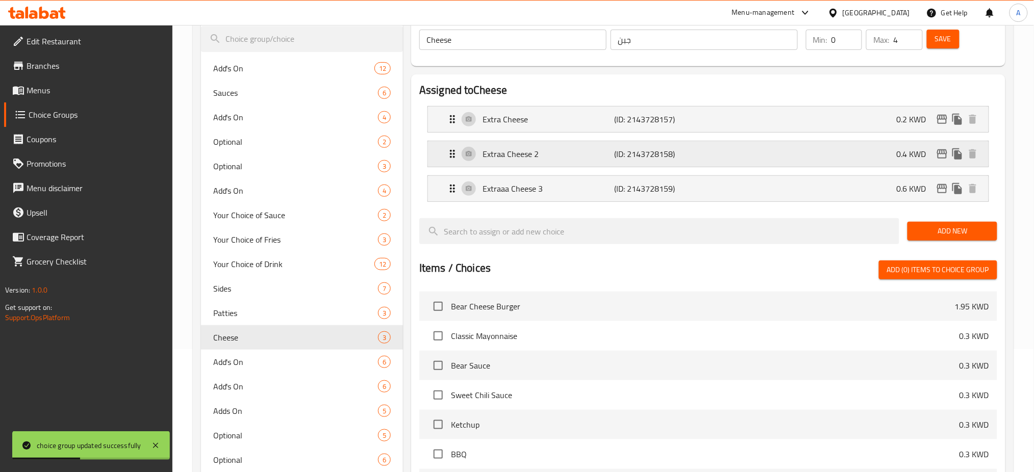
click at [570, 156] on p "Extraa Cheese 2" at bounding box center [548, 154] width 132 height 12
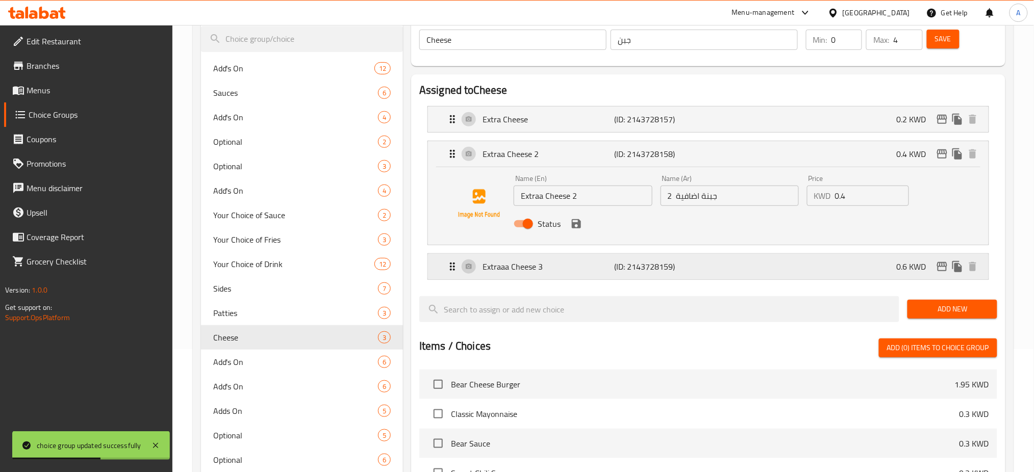
click at [551, 266] on p "Extraaa Cheese 3" at bounding box center [548, 267] width 132 height 12
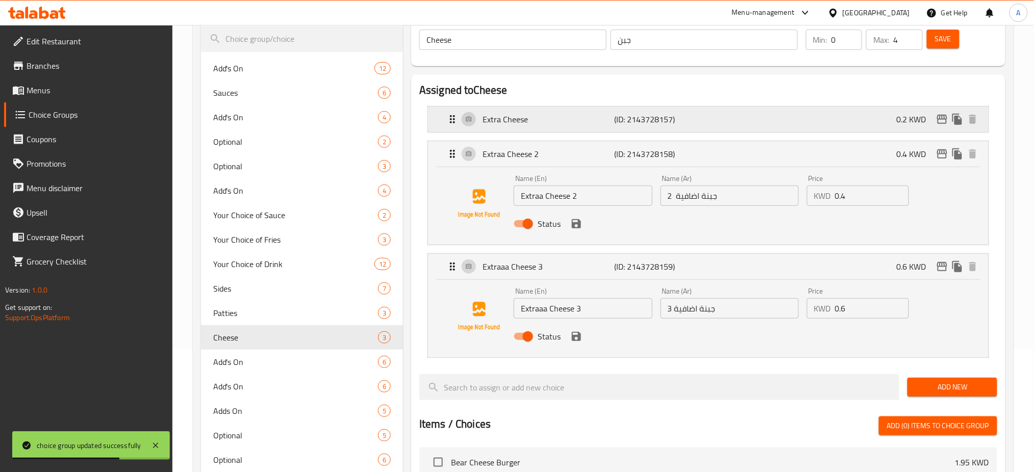
click at [569, 114] on p "Extra Cheese" at bounding box center [548, 119] width 132 height 12
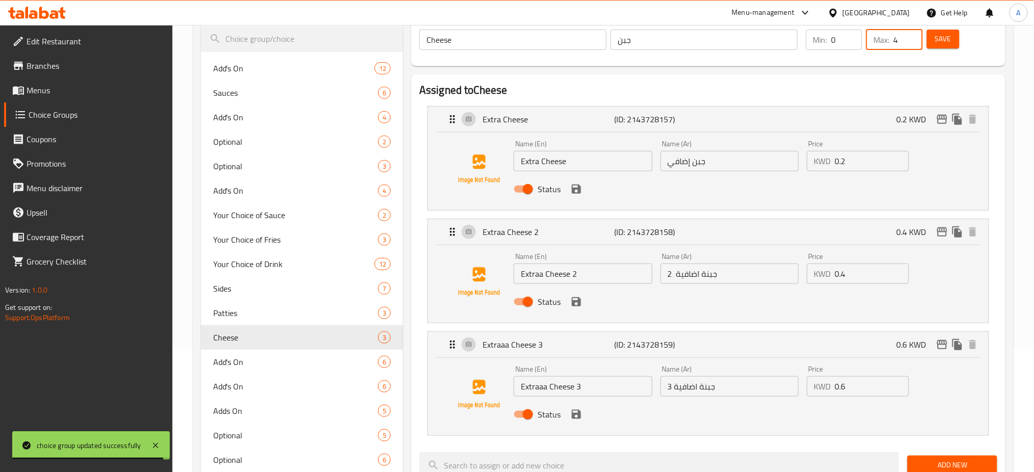
drag, startPoint x: 902, startPoint y: 39, endPoint x: 891, endPoint y: 39, distance: 10.2
click at [891, 39] on div "Max: 4 ​" at bounding box center [894, 40] width 56 height 20
type input "1"
click at [955, 33] on button "Save" at bounding box center [943, 39] width 33 height 19
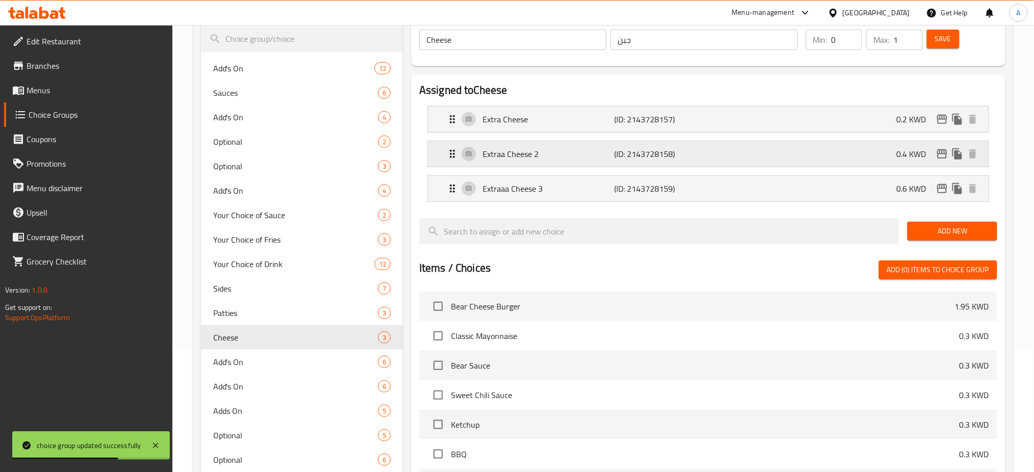
click at [543, 160] on p "Extraa Cheese 2" at bounding box center [548, 154] width 132 height 12
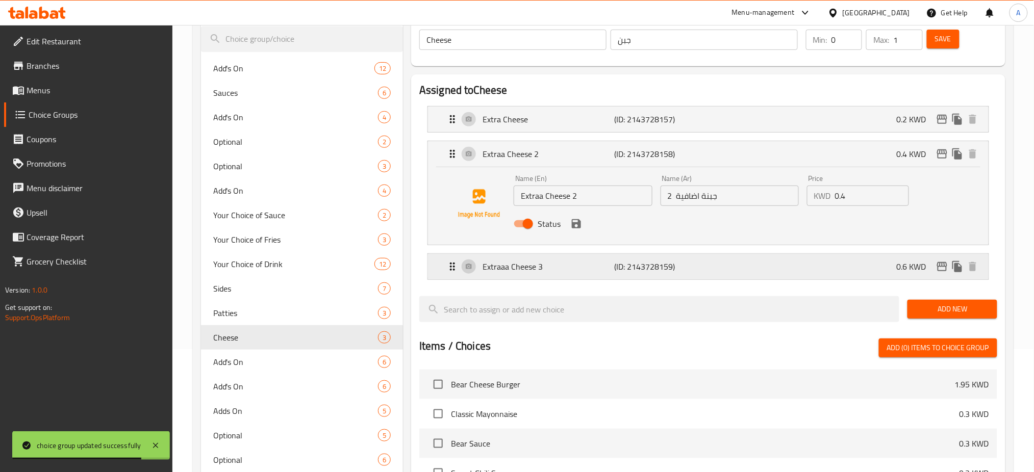
click at [558, 264] on p "Extraaa Cheese 3" at bounding box center [548, 267] width 132 height 12
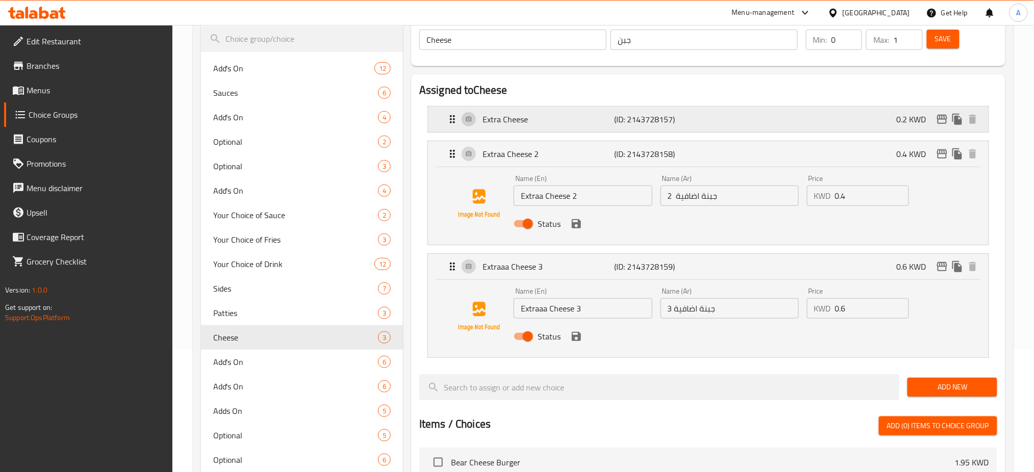
click at [556, 125] on p "Extra Cheese" at bounding box center [548, 119] width 132 height 12
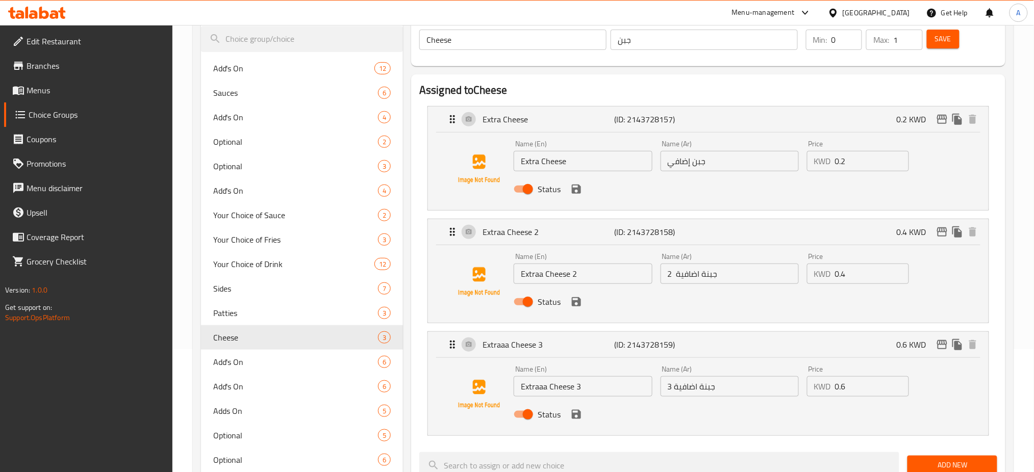
click at [592, 84] on h2 "Assigned to Cheese" at bounding box center [708, 90] width 578 height 15
